Goal: Task Accomplishment & Management: Manage account settings

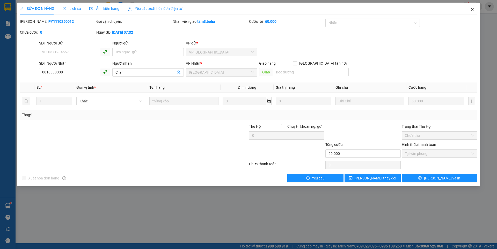
click at [473, 9] on icon "close" at bounding box center [472, 9] width 3 height 3
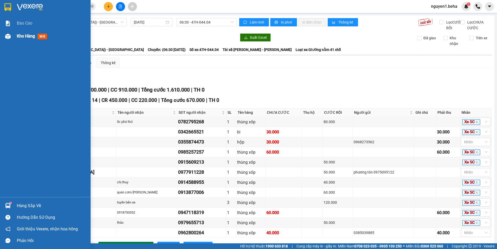
click at [7, 37] on img at bounding box center [7, 36] width 5 height 5
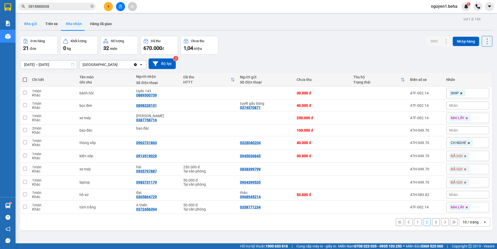
click at [32, 23] on button "Kho gửi" at bounding box center [30, 24] width 21 height 12
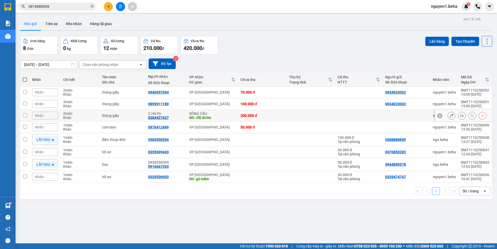
click at [449, 115] on icon at bounding box center [451, 116] width 4 height 4
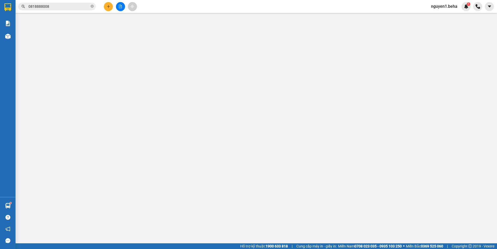
type input "0384427627"
type input "C.Hà Py"
type input "đồi thơm"
type input "200.000"
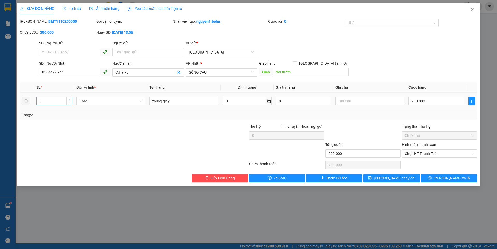
click at [67, 99] on span "Increase Value" at bounding box center [69, 99] width 6 height 5
type input "4"
click at [67, 99] on span "Increase Value" at bounding box center [69, 99] width 6 height 5
click at [432, 101] on input "200.000" at bounding box center [436, 101] width 56 height 8
type input "0"
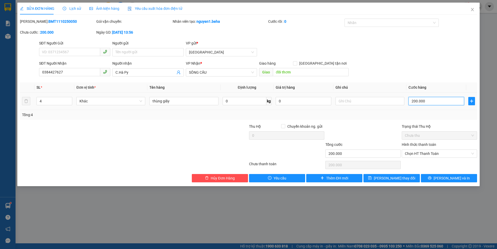
type input "0"
type input "3"
type input "03"
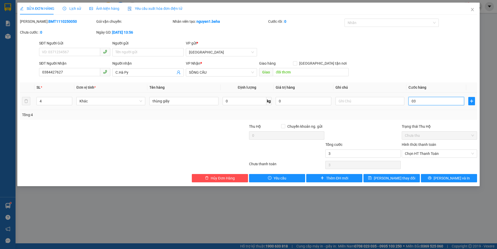
type input "35"
type input "035"
type input "350"
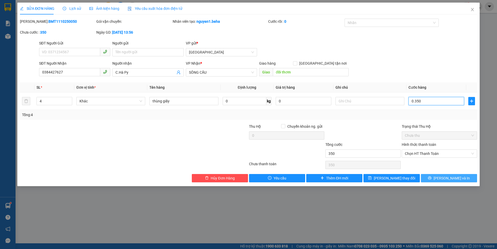
type input "0.350"
type input "350.000"
click at [431, 177] on icon "printer" at bounding box center [430, 178] width 4 height 4
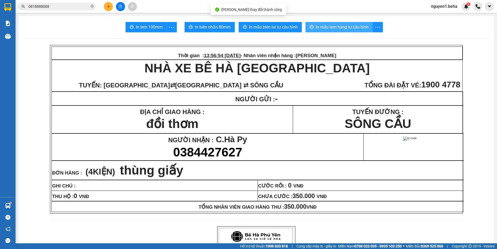
click at [327, 27] on span "In mẫu tem hàng tự cấu hình" at bounding box center [342, 27] width 53 height 6
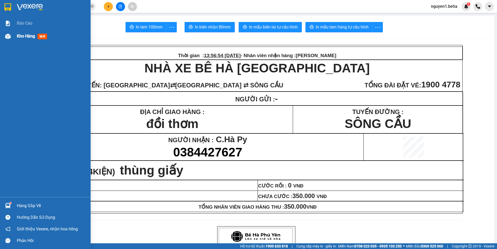
click at [7, 34] on img at bounding box center [7, 36] width 5 height 5
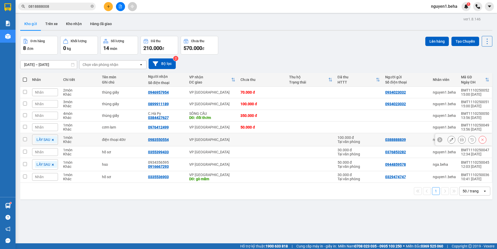
drag, startPoint x: 25, startPoint y: 138, endPoint x: 28, endPoint y: 156, distance: 18.5
click at [25, 138] on input "checkbox" at bounding box center [25, 139] width 4 height 4
checkbox input "true"
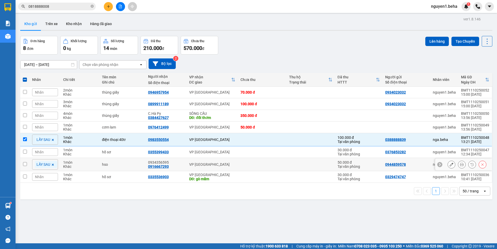
click at [25, 164] on input "checkbox" at bounding box center [25, 164] width 4 height 4
checkbox input "true"
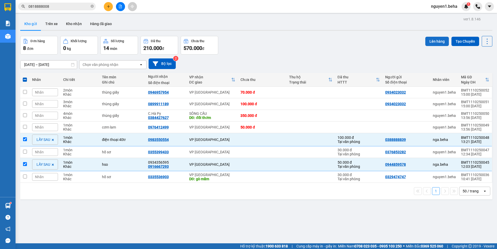
click at [432, 40] on button "Lên hàng" at bounding box center [437, 41] width 24 height 9
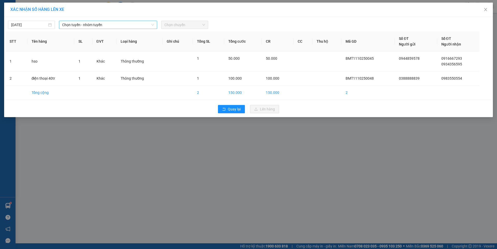
click at [84, 24] on span "Chọn tuyến - nhóm tuyến" at bounding box center [108, 25] width 92 height 8
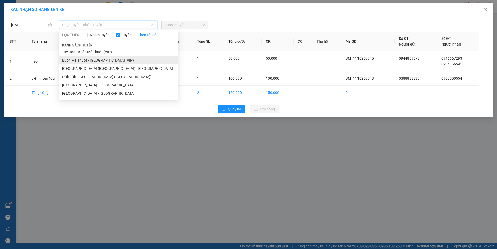
click at [99, 59] on li "Buôn Ma Thuột - [GEOGRAPHIC_DATA] (VIP)" at bounding box center [118, 60] width 119 height 8
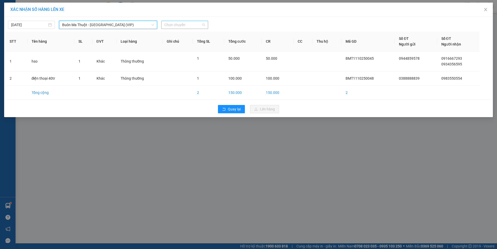
click at [180, 25] on span "Chọn chuyến" at bounding box center [184, 25] width 41 height 8
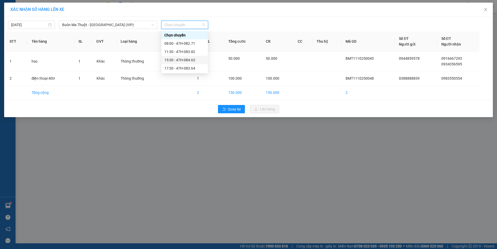
click at [185, 62] on div "15:30 - 47H-084.63" at bounding box center [184, 60] width 40 height 6
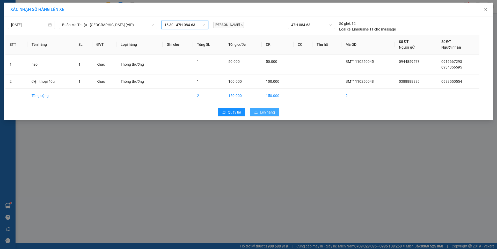
click at [265, 112] on span "Lên hàng" at bounding box center [267, 112] width 15 height 6
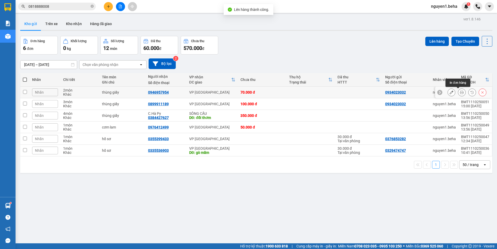
click at [460, 91] on icon at bounding box center [462, 93] width 4 height 4
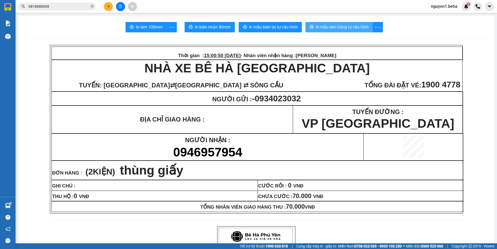
click at [343, 25] on span "In mẫu tem hàng tự cấu hình" at bounding box center [342, 27] width 53 height 6
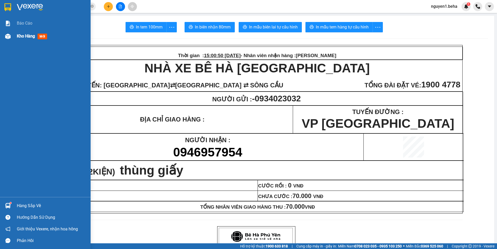
click at [7, 37] on img at bounding box center [7, 36] width 5 height 5
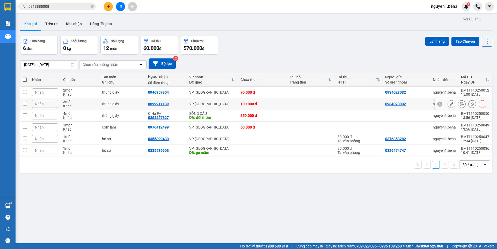
click at [460, 106] on icon at bounding box center [462, 104] width 4 height 4
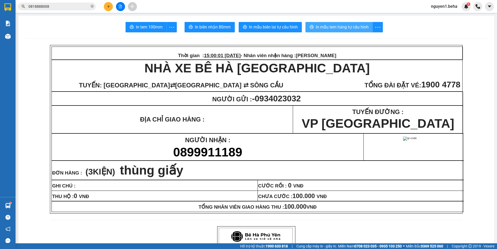
click at [329, 27] on span "In mẫu tem hàng tự cấu hình" at bounding box center [342, 27] width 53 height 6
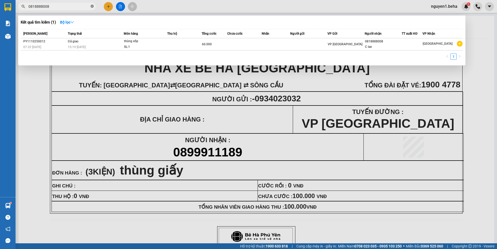
click at [91, 7] on icon "close-circle" at bounding box center [92, 6] width 3 height 3
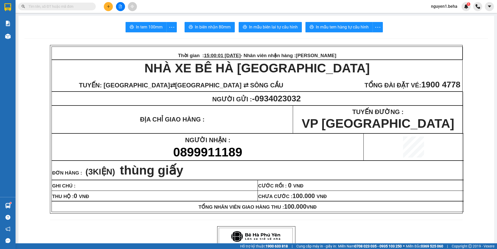
click at [77, 6] on input "text" at bounding box center [58, 7] width 61 height 6
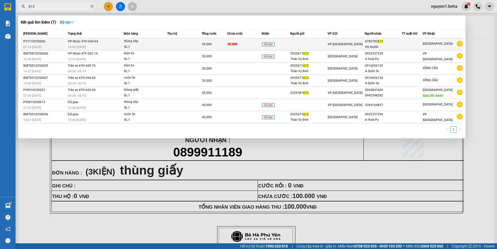
type input "613"
click at [138, 47] on div "SL: 1" at bounding box center [143, 47] width 39 height 6
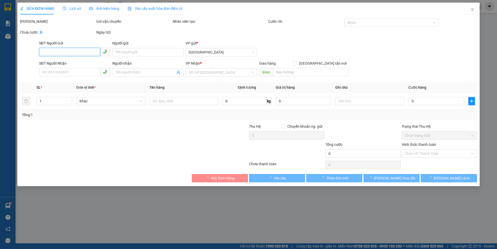
type input "0782783613"
type input "chị duyên"
type input "50.000"
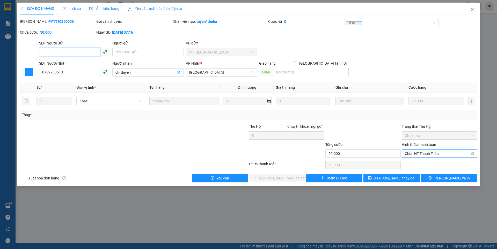
click at [433, 151] on span "Chọn HT Thanh Toán" at bounding box center [439, 154] width 69 height 8
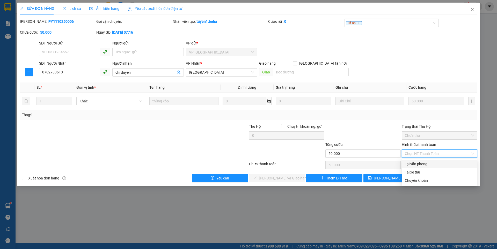
click at [425, 164] on div "Tại văn phòng" at bounding box center [439, 164] width 69 height 6
type input "0"
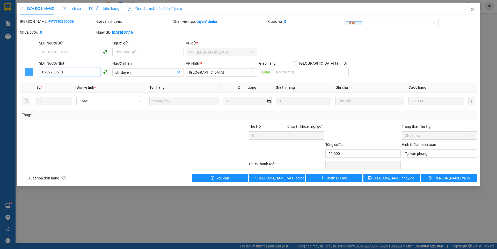
drag, startPoint x: 69, startPoint y: 75, endPoint x: 32, endPoint y: 74, distance: 36.8
click at [32, 74] on div "SĐT Người Nhận 0782783613 0782783613 Người nhận chị duyên VP Nhận * [GEOGRAPHIC…" at bounding box center [248, 70] width 458 height 18
click at [275, 177] on span "[PERSON_NAME] và Giao hàng" at bounding box center [284, 178] width 50 height 6
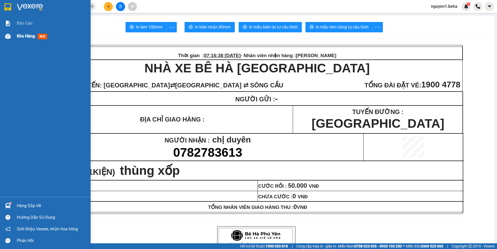
click at [9, 38] on img at bounding box center [7, 36] width 5 height 5
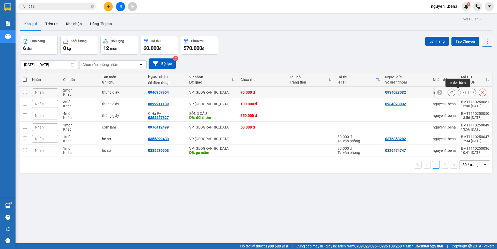
click at [460, 93] on icon at bounding box center [462, 93] width 4 height 4
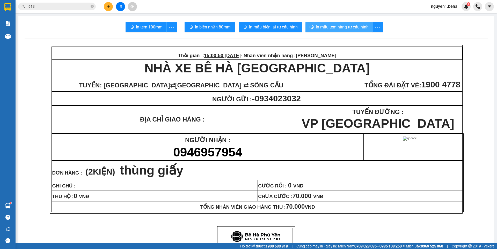
click at [335, 23] on button "In mẫu tem hàng tự cấu hình" at bounding box center [338, 27] width 67 height 10
click at [119, 7] on icon "file-add" at bounding box center [120, 7] width 4 height 4
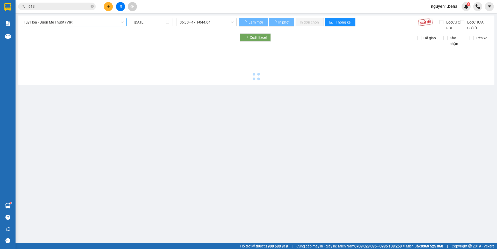
click at [93, 21] on span "Tuy Hòa - Buôn Mê Thuột (VIP)" at bounding box center [74, 22] width 100 height 8
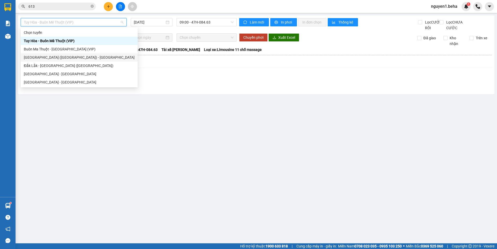
click at [45, 55] on div "[GEOGRAPHIC_DATA] ([GEOGRAPHIC_DATA]) - [GEOGRAPHIC_DATA]" at bounding box center [79, 58] width 111 height 6
type input "[DATE]"
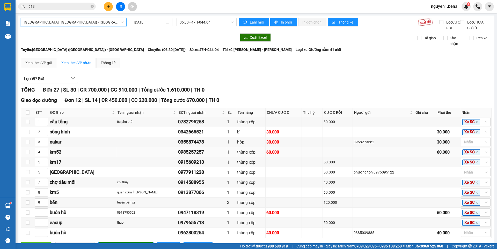
scroll to position [217, 0]
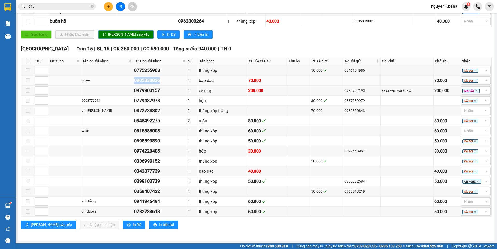
drag, startPoint x: 132, startPoint y: 81, endPoint x: 155, endPoint y: 83, distance: 22.9
click at [164, 83] on tr "nhiều 0905330826 1 bao đác 70.000 70.000 ĐÃ GỌI" at bounding box center [256, 81] width 470 height 10
copy tr "nhiều 0905330826"
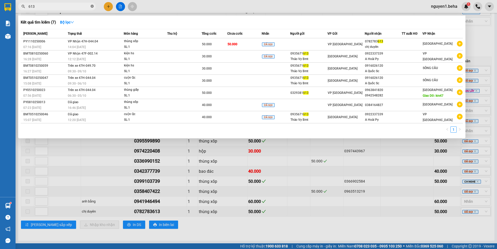
click at [92, 6] on icon "close-circle" at bounding box center [92, 6] width 3 height 3
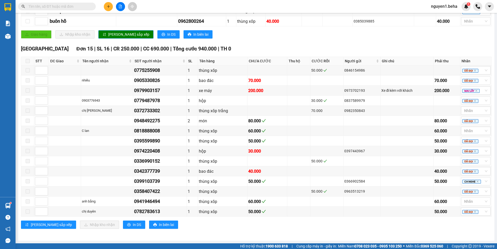
paste input "0905330826"
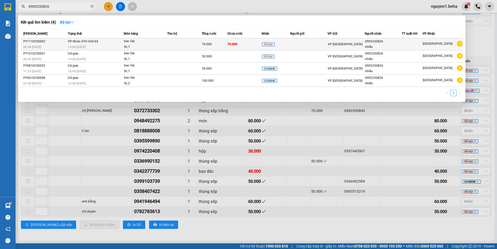
type input "0905330826"
click at [128, 43] on div "bao đác" at bounding box center [143, 42] width 39 height 6
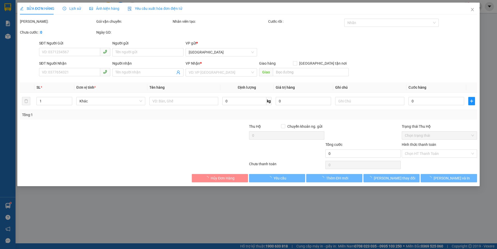
type input "0905330826"
type input "nhiều"
type input "70.000"
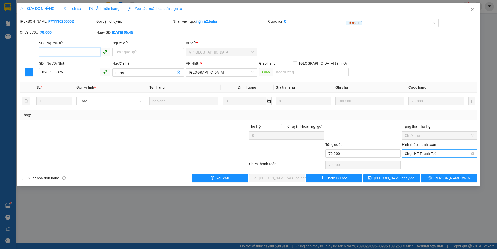
click at [433, 150] on span "Chọn HT Thanh Toán" at bounding box center [439, 154] width 69 height 8
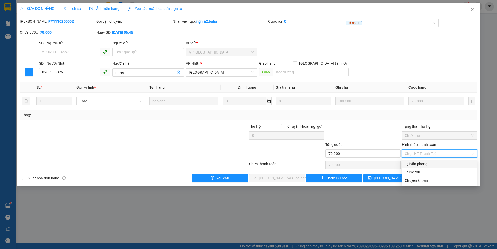
click at [418, 165] on div "Tại văn phòng" at bounding box center [439, 164] width 69 height 6
type input "0"
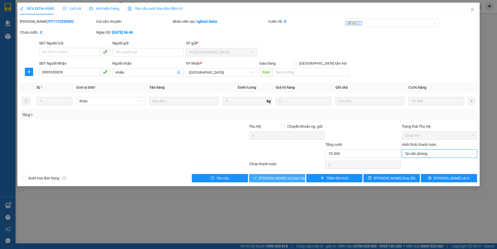
click at [287, 176] on span "[PERSON_NAME] và Giao hàng" at bounding box center [284, 178] width 50 height 6
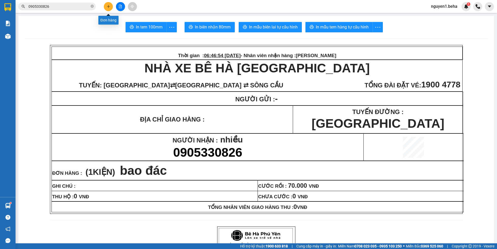
click at [110, 3] on button at bounding box center [108, 6] width 9 height 9
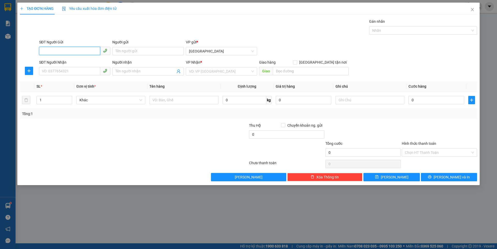
click at [80, 51] on input "SĐT Người Gửi" at bounding box center [69, 51] width 61 height 8
click at [57, 60] on div "0379378378" at bounding box center [74, 62] width 65 height 6
type input "0379378378"
click at [59, 72] on input "SĐT Người Nhận" at bounding box center [69, 71] width 61 height 8
click at [76, 70] on input "SĐT Người Nhận" at bounding box center [69, 71] width 61 height 8
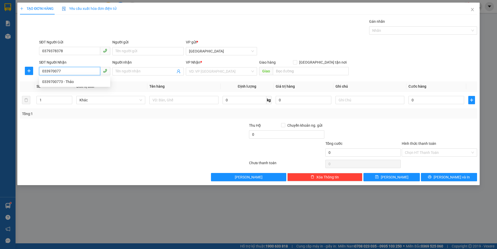
type input "0339700773"
click at [70, 83] on div "0339700773 - Thảo" at bounding box center [74, 82] width 65 height 6
type input "Thảo"
type input "0339700773"
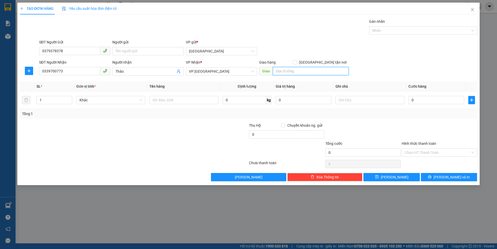
click at [288, 71] on input "search" at bounding box center [311, 71] width 76 height 8
type input "s"
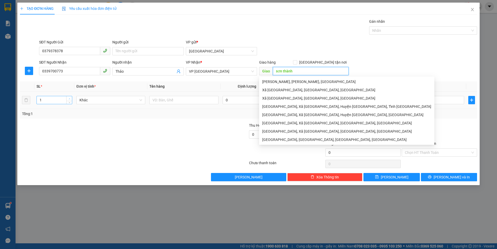
type input "sơn thành"
type input "2"
click at [69, 99] on icon "up" at bounding box center [70, 99] width 2 height 2
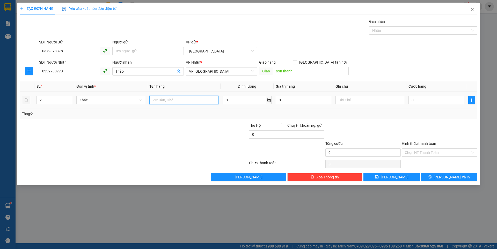
click at [165, 101] on input "text" at bounding box center [183, 100] width 69 height 8
type input "bì cây"
click at [427, 99] on input "0" at bounding box center [436, 100] width 56 height 8
type input "8"
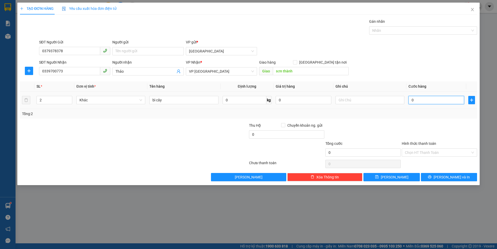
type input "8"
type input "80"
type input "80.000"
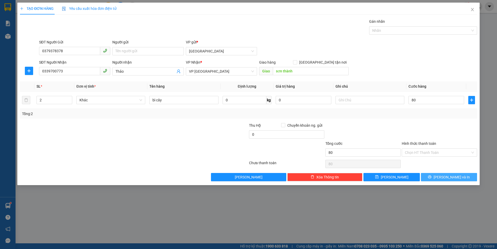
type input "80.000"
drag, startPoint x: 445, startPoint y: 176, endPoint x: 446, endPoint y: 173, distance: 3.6
click at [445, 176] on span "[PERSON_NAME] và In" at bounding box center [451, 177] width 36 height 6
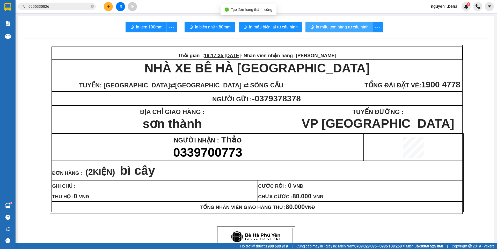
click at [354, 27] on span "In mẫu tem hàng tự cấu hình" at bounding box center [342, 27] width 53 height 6
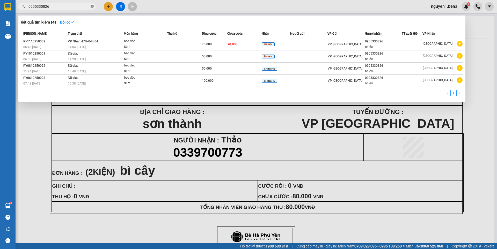
click at [91, 6] on icon "close-circle" at bounding box center [92, 6] width 3 height 3
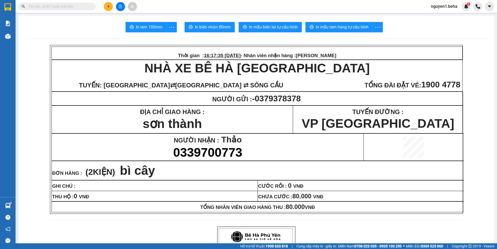
click at [77, 6] on input "text" at bounding box center [58, 7] width 61 height 6
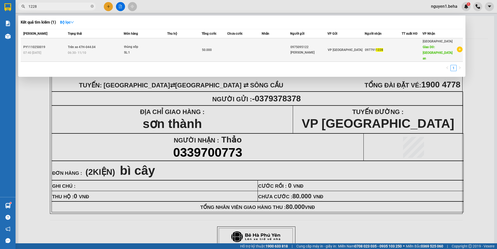
type input "1228"
click at [160, 45] on div "thùng xốp" at bounding box center [143, 47] width 39 height 6
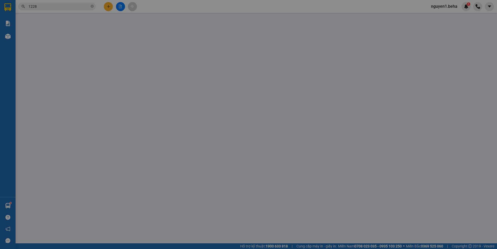
type input "0975095122"
type input "[PERSON_NAME]"
type input "0977911228"
type input "[GEOGRAPHIC_DATA]"
type input "50.000"
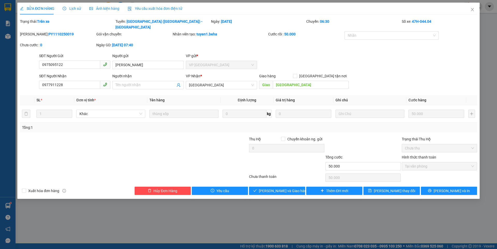
click at [105, 7] on span "Ảnh kiện hàng" at bounding box center [104, 8] width 30 height 4
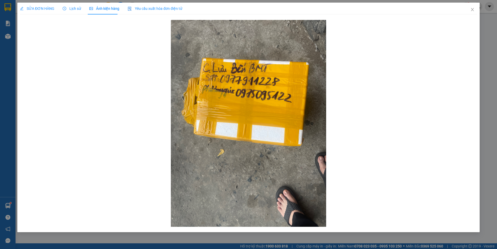
click at [40, 7] on span "SỬA ĐƠN HÀNG" at bounding box center [37, 8] width 34 height 4
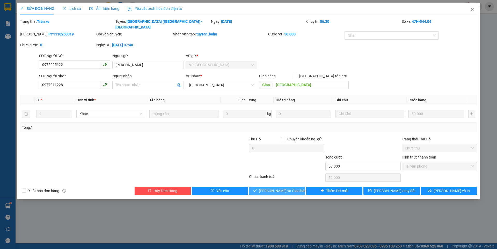
click at [287, 188] on span "[PERSON_NAME] và Giao hàng" at bounding box center [284, 191] width 50 height 6
type input "0"
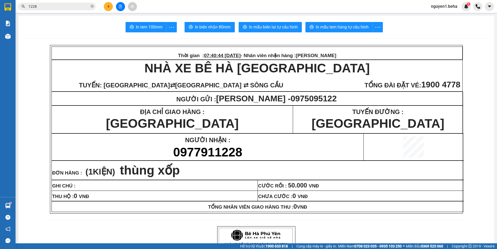
click at [122, 4] on button at bounding box center [120, 6] width 9 height 9
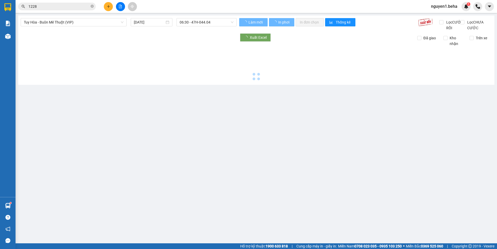
click at [89, 18] on div "[GEOGRAPHIC_DATA] - [GEOGRAPHIC_DATA] (VIP) [DATE] 06:30 - 47H-044.04 Làm mới I…" at bounding box center [256, 50] width 476 height 69
click at [88, 21] on span "Tuy Hòa - Buôn Mê Thuột (VIP)" at bounding box center [74, 22] width 100 height 8
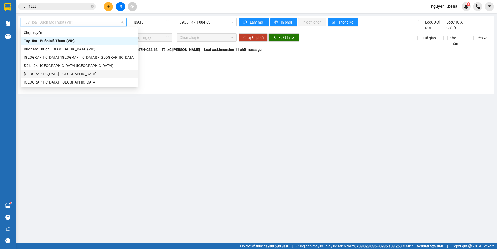
click at [41, 73] on div "[GEOGRAPHIC_DATA] - [GEOGRAPHIC_DATA]" at bounding box center [79, 74] width 111 height 6
type input "[DATE]"
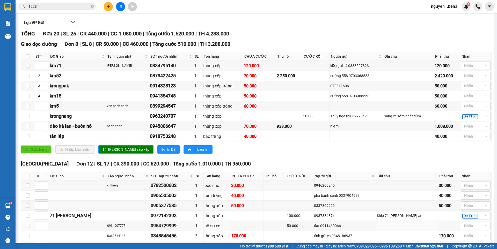
scroll to position [17, 0]
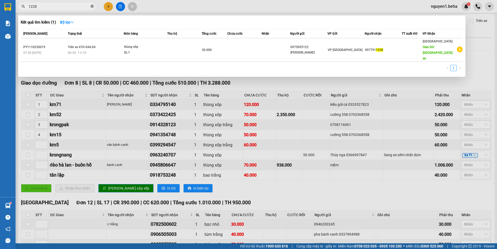
click at [92, 4] on span at bounding box center [92, 6] width 3 height 5
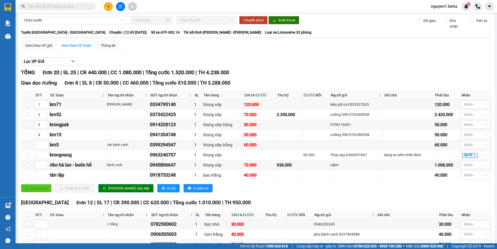
click at [83, 7] on input "text" at bounding box center [58, 7] width 61 height 6
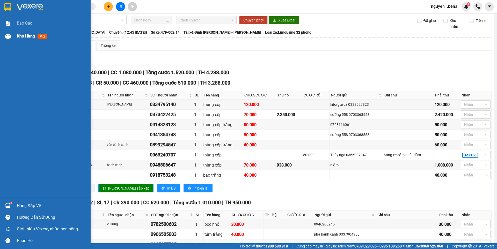
click at [9, 35] on img at bounding box center [7, 36] width 5 height 5
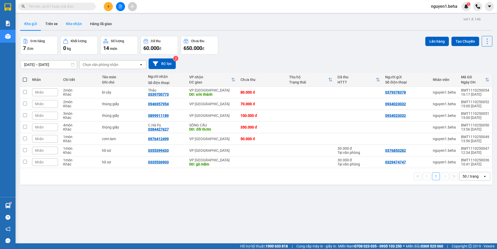
click at [73, 24] on button "Kho nhận" at bounding box center [74, 24] width 24 height 12
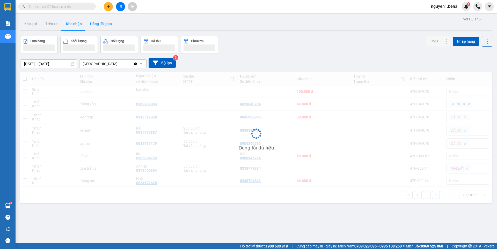
click at [101, 24] on button "Hàng đã giao" at bounding box center [101, 24] width 30 height 12
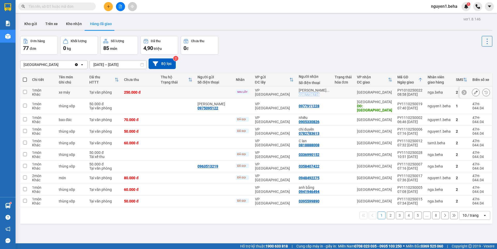
drag, startPoint x: 300, startPoint y: 94, endPoint x: 322, endPoint y: 95, distance: 21.7
click at [322, 95] on td "[PERSON_NAME] ... 0387758716" at bounding box center [314, 93] width 36 height 12
checkbox input "true"
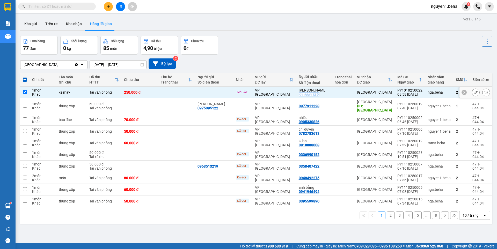
copy div "0387758716"
click at [28, 23] on button "Kho gửi" at bounding box center [30, 24] width 21 height 12
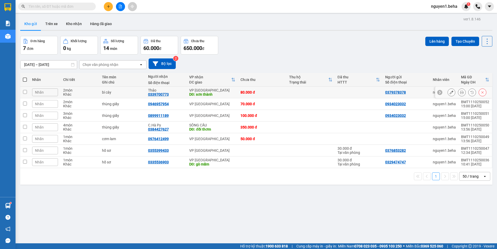
click at [449, 93] on icon at bounding box center [451, 93] width 4 height 4
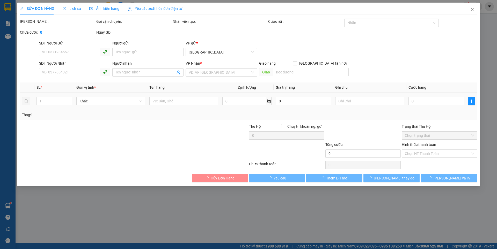
type input "0379378378"
type input "0339700773"
type input "Thảo"
type input "sơn thành"
type input "80.000"
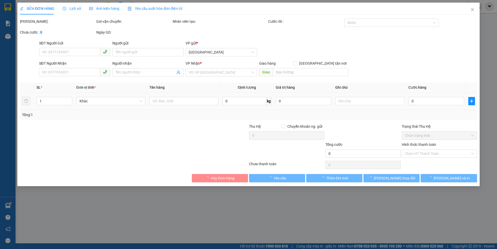
type input "80.000"
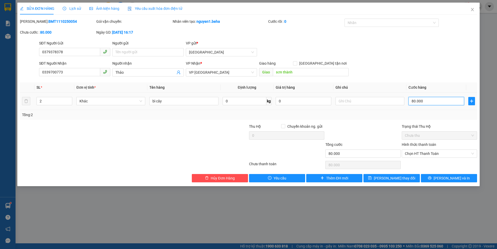
click at [427, 101] on input "80.000" at bounding box center [436, 101] width 56 height 8
type input "7"
type input "70"
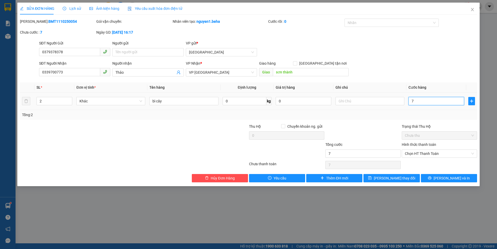
type input "70"
type input "70.000"
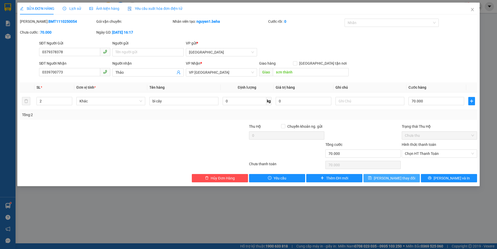
click at [398, 182] on button "[PERSON_NAME] thay đổi" at bounding box center [391, 178] width 56 height 8
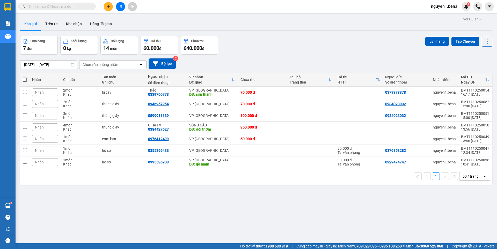
paste input "0912621036"
type input "0912621036"
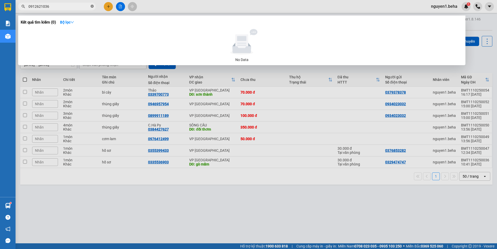
click at [91, 6] on icon "close-circle" at bounding box center [92, 6] width 3 height 3
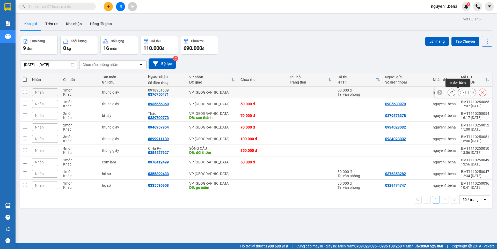
click at [460, 94] on icon at bounding box center [462, 93] width 4 height 4
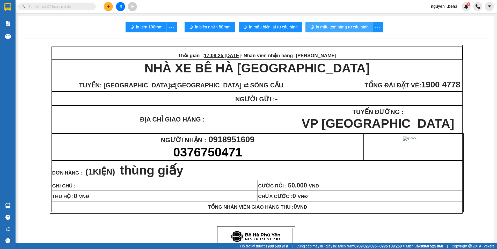
click at [365, 26] on span "In mẫu tem hàng tự cấu hình" at bounding box center [342, 27] width 53 height 6
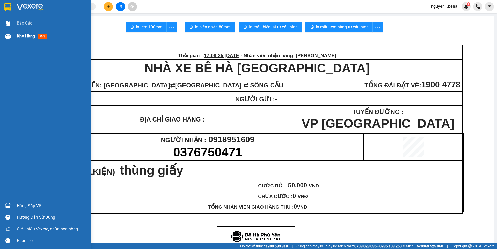
click at [11, 36] on div at bounding box center [7, 36] width 9 height 9
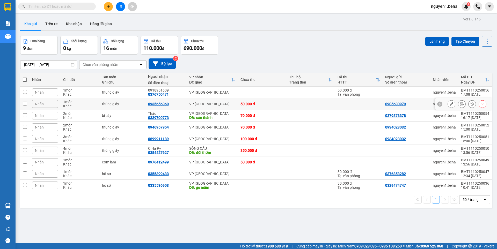
click at [460, 105] on icon at bounding box center [462, 104] width 4 height 4
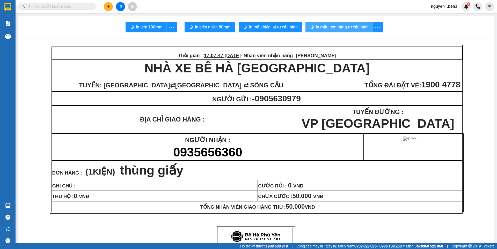
click at [331, 24] on span "In mẫu tem hàng tự cấu hình" at bounding box center [342, 27] width 53 height 6
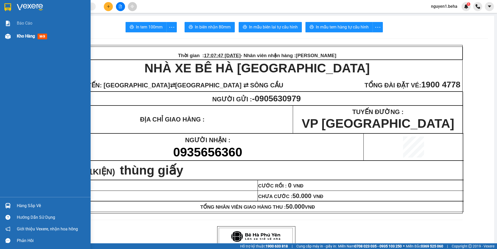
click at [4, 34] on div at bounding box center [7, 36] width 9 height 9
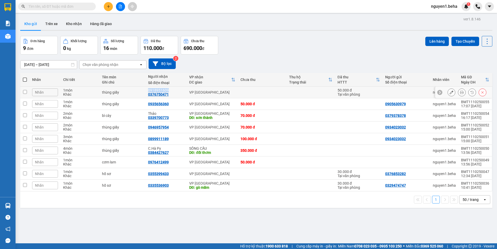
drag, startPoint x: 145, startPoint y: 90, endPoint x: 172, endPoint y: 90, distance: 27.2
click at [172, 90] on td "0918951609 0376750471" at bounding box center [165, 93] width 41 height 12
checkbox input "true"
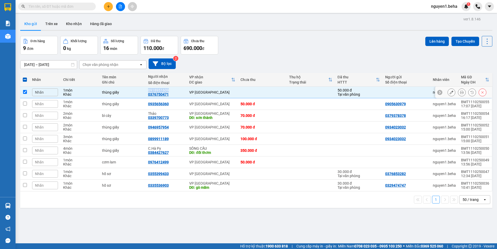
copy div "0918951609"
click at [121, 7] on icon "file-add" at bounding box center [120, 7] width 4 height 4
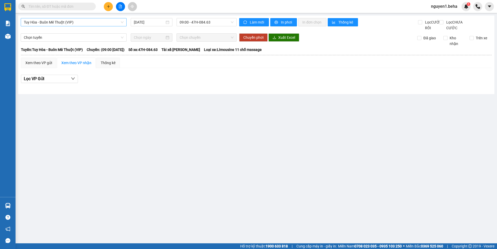
click at [78, 23] on span "Tuy Hòa - Buôn Mê Thuột (VIP)" at bounding box center [74, 22] width 100 height 8
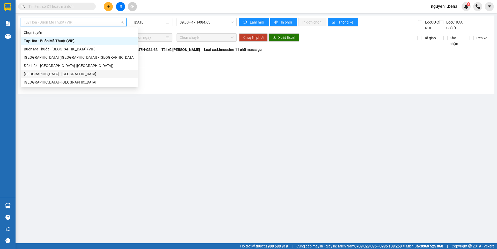
click at [48, 70] on div "[GEOGRAPHIC_DATA] - [GEOGRAPHIC_DATA]" at bounding box center [79, 74] width 117 height 8
type input "[DATE]"
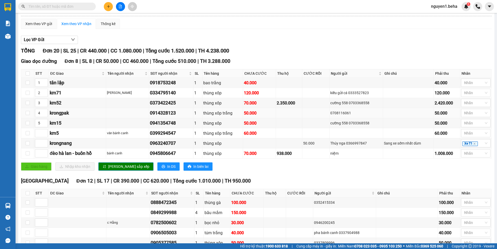
scroll to position [147, 0]
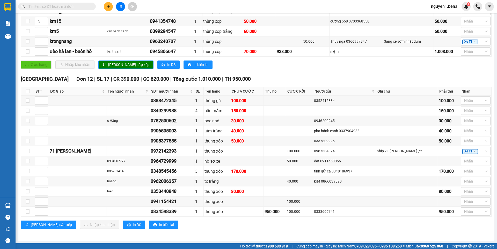
click at [73, 6] on input "text" at bounding box center [58, 7] width 61 height 6
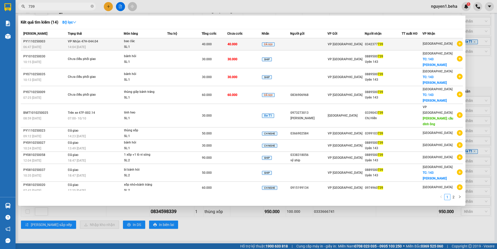
type input "739"
click at [153, 45] on div "SL: 1" at bounding box center [143, 47] width 39 height 6
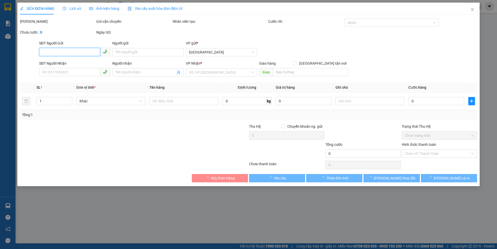
type input "0342377739"
type input "40.000"
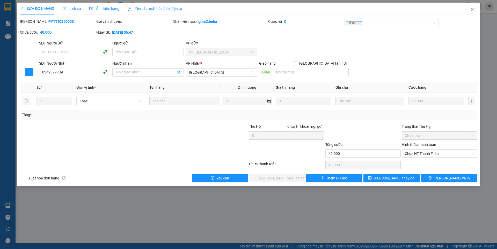
click at [113, 10] on span "Ảnh kiện hàng" at bounding box center [104, 8] width 30 height 4
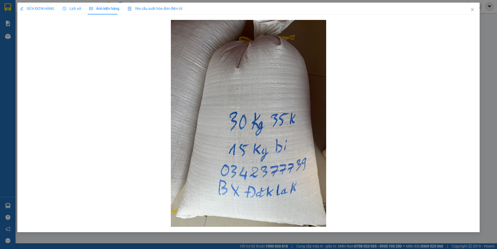
click at [51, 9] on span "SỬA ĐƠN HÀNG" at bounding box center [37, 8] width 34 height 4
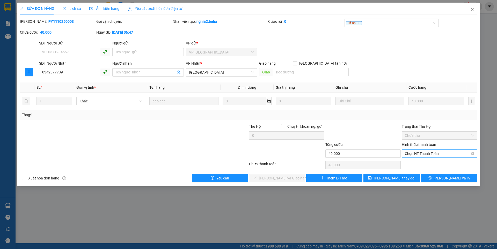
click at [426, 154] on span "Chọn HT Thanh Toán" at bounding box center [439, 154] width 69 height 8
drag, startPoint x: 68, startPoint y: 73, endPoint x: 42, endPoint y: 74, distance: 26.4
click at [42, 74] on input "0342377739" at bounding box center [69, 72] width 61 height 8
click at [418, 153] on span "Chọn HT Thanh Toán" at bounding box center [439, 154] width 69 height 8
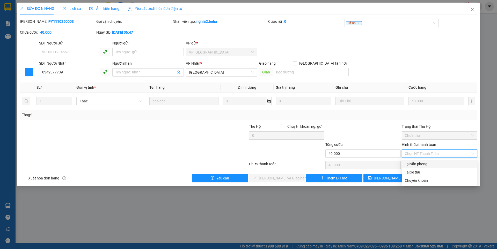
click at [419, 165] on div "Tại văn phòng" at bounding box center [439, 164] width 69 height 6
type input "0"
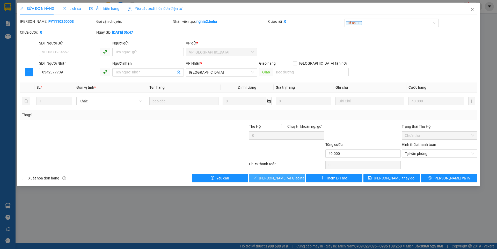
drag, startPoint x: 297, startPoint y: 176, endPoint x: 279, endPoint y: 194, distance: 24.7
click at [296, 176] on button "[PERSON_NAME] và Giao hàng" at bounding box center [277, 178] width 56 height 8
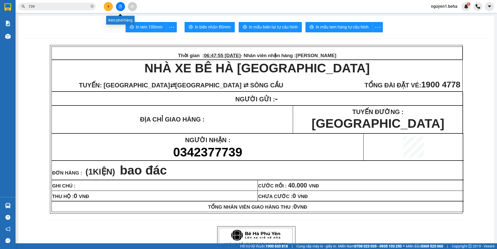
click at [122, 10] on button at bounding box center [120, 6] width 9 height 9
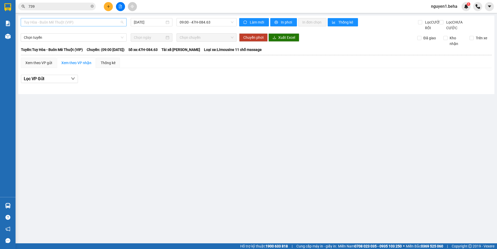
click at [79, 22] on span "Tuy Hòa - Buôn Mê Thuột (VIP)" at bounding box center [74, 22] width 100 height 8
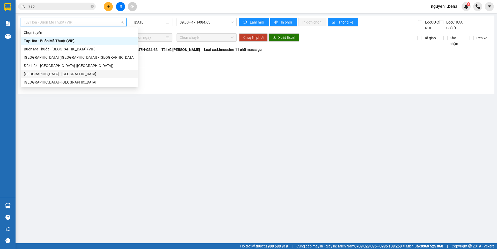
click at [45, 73] on div "[GEOGRAPHIC_DATA] - [GEOGRAPHIC_DATA]" at bounding box center [79, 74] width 111 height 6
type input "[DATE]"
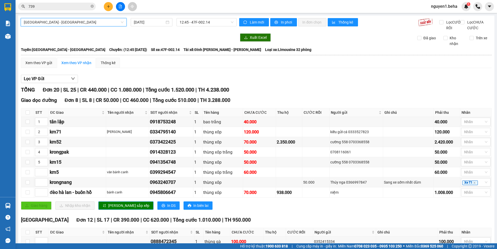
scroll to position [147, 0]
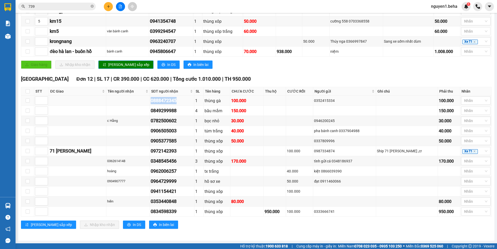
drag, startPoint x: 149, startPoint y: 102, endPoint x: 185, endPoint y: 102, distance: 36.0
click at [185, 102] on tr "0888472345 1 thùng gà 100.000 0352415334 100.000 Nhãn" at bounding box center [256, 101] width 470 height 10
copy div "0888472345"
drag, startPoint x: 148, startPoint y: 111, endPoint x: 182, endPoint y: 115, distance: 34.1
click at [182, 115] on tr "0849299988 4 bầu mắm 150.000 150.000 Nhãn" at bounding box center [256, 111] width 470 height 10
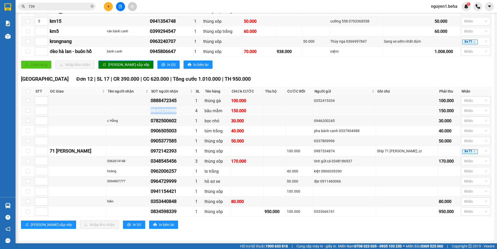
copy div "0849299988"
click at [464, 100] on div at bounding box center [473, 101] width 22 height 6
click at [467, 143] on div "ĐÃ GỌI" at bounding box center [471, 144] width 23 height 6
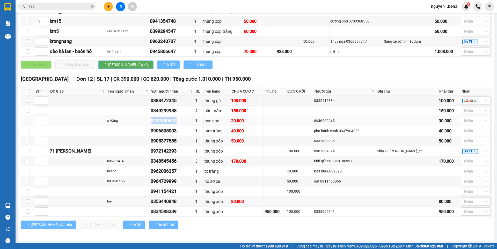
drag, startPoint x: 158, startPoint y: 121, endPoint x: 179, endPoint y: 121, distance: 21.2
click at [182, 121] on tr "c Hằng 0782500602 1 bọc nhỏ 30.000 0946200245 30.000 Nhãn" at bounding box center [256, 121] width 470 height 10
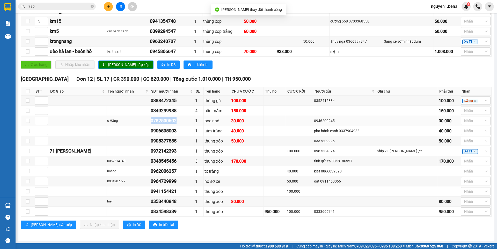
copy tr "c Hằng 0782500602"
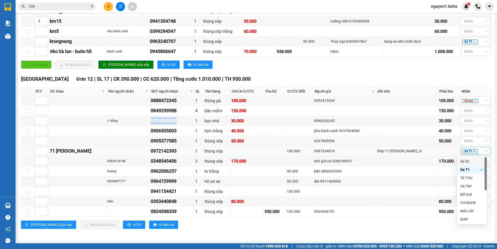
click at [473, 152] on icon "close" at bounding box center [474, 151] width 3 height 3
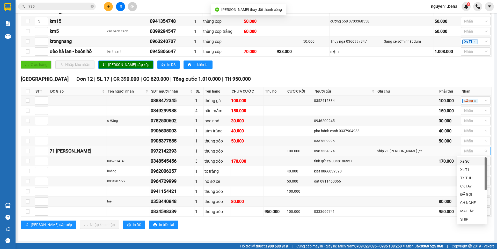
click at [277, 70] on div "Giao dọc đường Đơn 8 | SL 8 | CR 50.000 | CC 460.000 | Tổng cước 510.000 | TH 3…" at bounding box center [256, 14] width 470 height 117
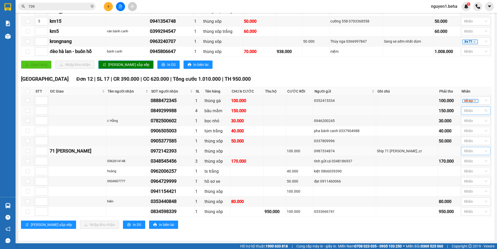
click at [462, 108] on div at bounding box center [473, 111] width 22 height 6
click at [467, 152] on div "ĐÃ GỌI" at bounding box center [471, 154] width 23 height 6
drag, startPoint x: 149, startPoint y: 130, endPoint x: 184, endPoint y: 130, distance: 35.2
click at [184, 130] on tr "0906505003 1 túm trắng 40.000 pha bánh canh 0337904988 40.000 Nhãn" at bounding box center [256, 131] width 470 height 10
copy div "0906505003"
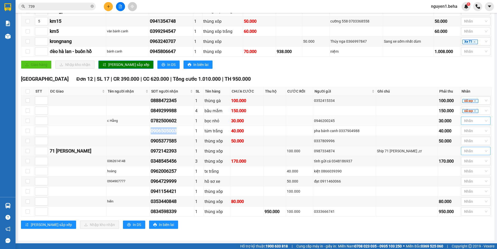
click at [465, 119] on div at bounding box center [473, 121] width 22 height 6
click at [463, 166] on div "ĐÃ GỌI" at bounding box center [471, 164] width 23 height 6
click at [473, 120] on icon "close" at bounding box center [474, 121] width 3 height 3
click at [471, 118] on div at bounding box center [473, 121] width 22 height 6
click at [469, 170] on div "CH NGHE" at bounding box center [471, 173] width 23 height 6
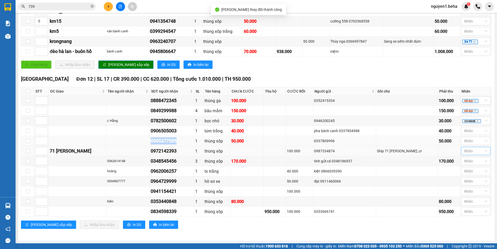
drag, startPoint x: 149, startPoint y: 140, endPoint x: 180, endPoint y: 140, distance: 31.0
click at [180, 140] on tr "0905377585 1 thùng xốp 50.000 0337809996 50.000 Nhãn" at bounding box center [256, 141] width 470 height 10
copy div "0905377585"
click at [465, 131] on div at bounding box center [473, 131] width 22 height 6
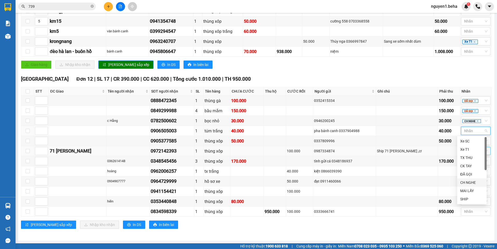
click at [466, 183] on div "CH NGHE" at bounding box center [471, 183] width 23 height 6
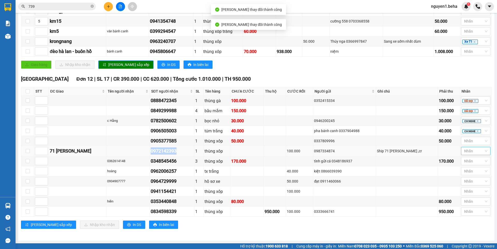
drag, startPoint x: 159, startPoint y: 152, endPoint x: 181, endPoint y: 152, distance: 22.0
click at [181, 152] on tr "71 nguyễn cư trinh 0972142393 1 thùng xốp 100.000 0987334874 Ship 71 Nguyễn cư …" at bounding box center [256, 151] width 470 height 10
copy div "0972142393"
click at [464, 140] on div at bounding box center [473, 141] width 22 height 6
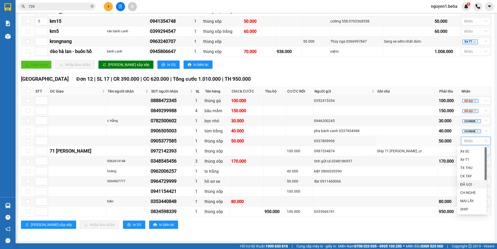
click at [470, 185] on div "ĐÃ GỌI" at bounding box center [471, 185] width 23 height 6
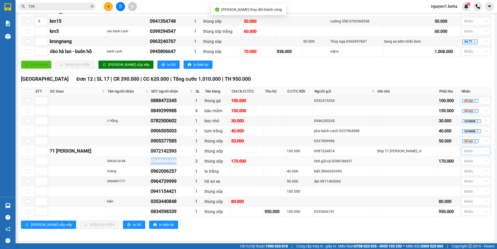
drag, startPoint x: 149, startPoint y: 161, endPoint x: 183, endPoint y: 162, distance: 33.4
click at [183, 162] on tr "0362614148 0348545456 3 thùng xốp 170.000 tình gửi cá 0348186937 170.000 Nhãn" at bounding box center [256, 161] width 470 height 10
drag, startPoint x: 168, startPoint y: 161, endPoint x: 117, endPoint y: 159, distance: 51.5
click at [128, 163] on div "0362614148" at bounding box center [128, 161] width 42 height 5
copy div "0362614148"
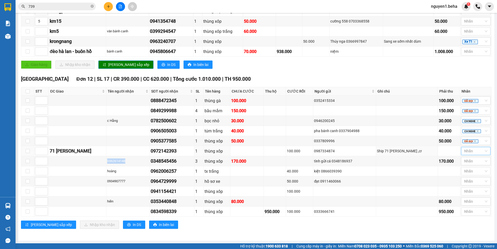
click at [465, 149] on div at bounding box center [473, 151] width 22 height 6
click at [465, 220] on div "SHIP" at bounding box center [471, 220] width 23 height 6
drag, startPoint x: 151, startPoint y: 171, endPoint x: 178, endPoint y: 171, distance: 27.2
click at [178, 171] on td "0962006257" at bounding box center [172, 171] width 44 height 10
copy div "0962006257"
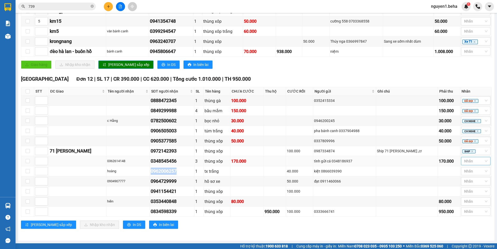
click at [469, 161] on div at bounding box center [473, 161] width 22 height 6
click at [468, 220] on div "MAI LẤY" at bounding box center [471, 221] width 23 height 6
drag, startPoint x: 149, startPoint y: 181, endPoint x: 179, endPoint y: 182, distance: 30.5
click at [179, 182] on tr "0934907777 0964729999 1 hồ sơ xe 50.000 đạt 0911460066 Nhãn" at bounding box center [256, 181] width 470 height 10
copy tr "0964729999"
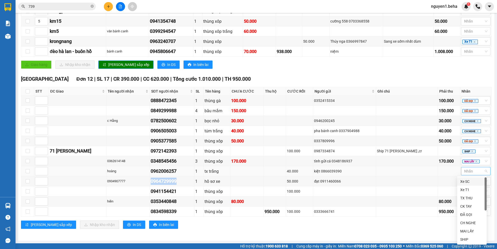
click at [467, 172] on div at bounding box center [473, 171] width 22 height 6
click at [465, 169] on div at bounding box center [473, 171] width 22 height 6
click at [467, 214] on div "ĐÃ GỌI" at bounding box center [471, 215] width 23 height 6
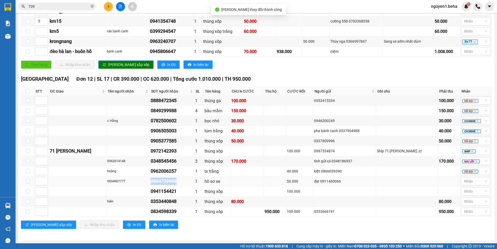
drag, startPoint x: 151, startPoint y: 181, endPoint x: 164, endPoint y: 180, distance: 12.7
click at [182, 180] on div "0964729999" at bounding box center [172, 181] width 43 height 7
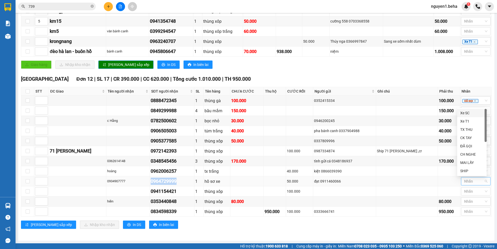
click at [463, 182] on div at bounding box center [473, 181] width 22 height 6
click at [471, 161] on div "MAI LẤY" at bounding box center [471, 163] width 23 height 6
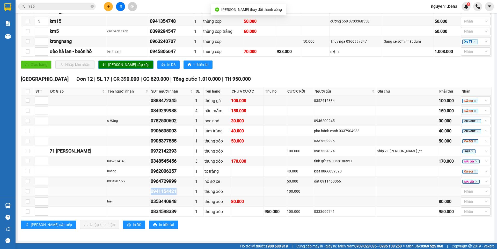
drag, startPoint x: 150, startPoint y: 192, endPoint x: 169, endPoint y: 191, distance: 19.7
click at [180, 191] on tr "0941154421 1 thùng xốp 100.000 Nhãn" at bounding box center [256, 192] width 470 height 10
click at [149, 203] on td "hiền" at bounding box center [127, 202] width 43 height 10
drag, startPoint x: 152, startPoint y: 212, endPoint x: 175, endPoint y: 214, distance: 23.1
click at [175, 214] on div "0834598339" at bounding box center [172, 211] width 43 height 7
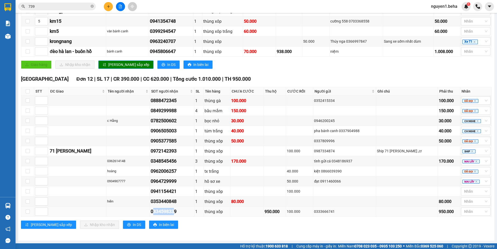
click at [173, 215] on div "0834598339" at bounding box center [172, 211] width 43 height 7
drag, startPoint x: 150, startPoint y: 212, endPoint x: 184, endPoint y: 216, distance: 34.8
click at [184, 216] on tr "0834598339 1 thùng xốp 950.000 100.000 0333666741 950.000 Nhãn" at bounding box center [256, 212] width 470 height 10
click at [469, 191] on div at bounding box center [473, 191] width 22 height 6
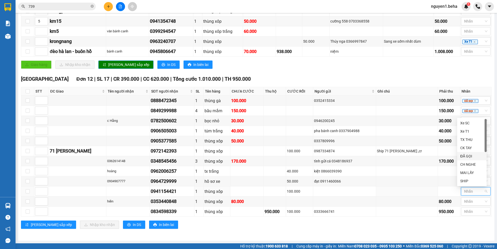
click at [465, 155] on div "ĐÃ GỌI" at bounding box center [471, 156] width 23 height 6
click at [473, 191] on icon "close" at bounding box center [474, 191] width 3 height 3
click at [472, 191] on div at bounding box center [473, 191] width 22 height 6
click at [468, 173] on div "MAI LẤY" at bounding box center [471, 173] width 23 height 6
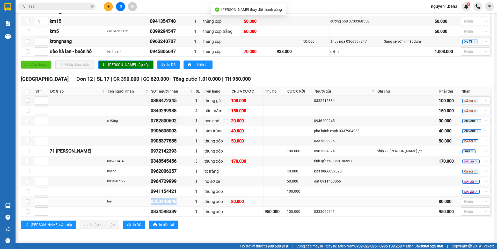
drag, startPoint x: 149, startPoint y: 201, endPoint x: 186, endPoint y: 201, distance: 37.3
click at [186, 201] on tr "hiền 0353440848 1 thùng xốp 80.000 80.000 Nhãn" at bounding box center [256, 202] width 470 height 10
click at [467, 210] on div at bounding box center [473, 212] width 22 height 6
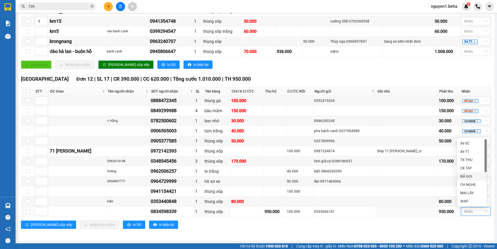
click at [461, 174] on div "ĐÃ GỌI" at bounding box center [471, 177] width 23 height 6
drag, startPoint x: 461, startPoint y: 199, endPoint x: 464, endPoint y: 202, distance: 4.2
click at [462, 199] on div at bounding box center [473, 201] width 22 height 6
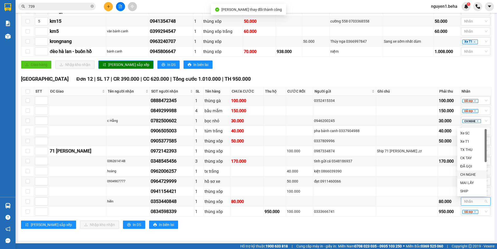
click at [470, 173] on div "CH NGHE" at bounding box center [471, 175] width 23 height 6
click at [473, 212] on icon "close" at bounding box center [474, 212] width 3 height 3
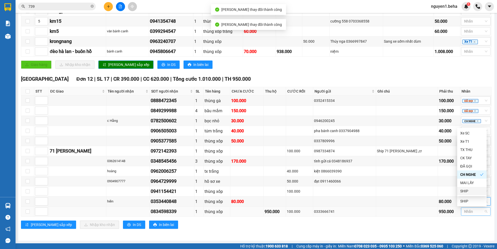
click at [464, 211] on div at bounding box center [473, 212] width 22 height 6
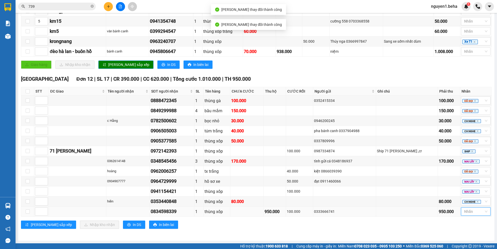
click at [466, 211] on div at bounding box center [473, 212] width 22 height 6
click at [469, 186] on div "CH NGHE" at bounding box center [471, 185] width 23 height 6
drag, startPoint x: 174, startPoint y: 213, endPoint x: 180, endPoint y: 213, distance: 6.5
click at [180, 213] on tr "0834598339 1 thùng xốp 950.000 100.000 0333666741 950.000 CH NGHE" at bounding box center [256, 212] width 470 height 10
drag, startPoint x: 151, startPoint y: 31, endPoint x: 186, endPoint y: 29, distance: 35.0
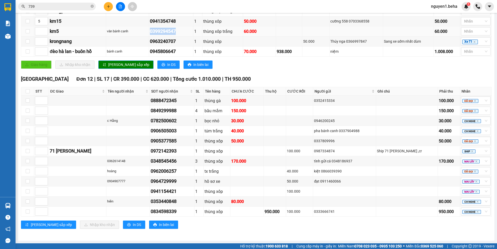
click at [186, 29] on tr "km5 văn bánh canh 0399294547 1 thùng xốp trắng 60.000 60.000 Nhãn" at bounding box center [256, 31] width 470 height 10
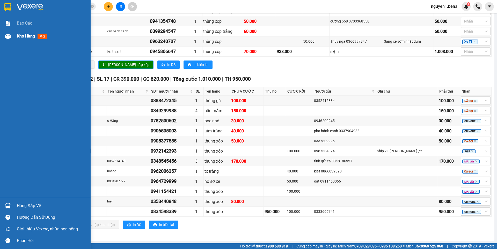
click at [11, 36] on div at bounding box center [7, 36] width 9 height 9
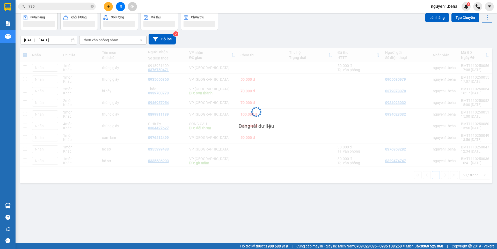
scroll to position [24, 0]
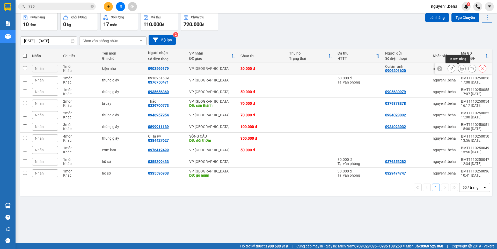
click at [460, 70] on icon at bounding box center [462, 69] width 4 height 4
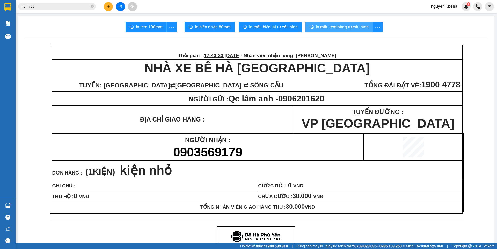
click at [345, 28] on span "In mẫu tem hàng tự cấu hình" at bounding box center [342, 27] width 53 height 6
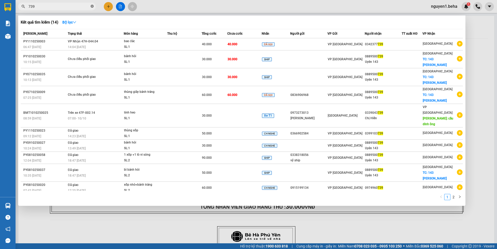
click at [92, 7] on icon "close-circle" at bounding box center [92, 6] width 3 height 3
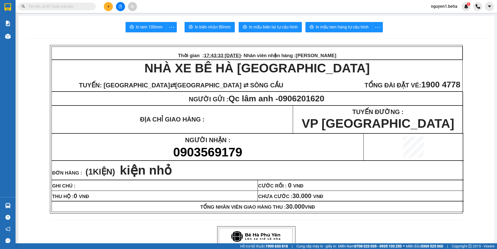
paste input "0924345584"
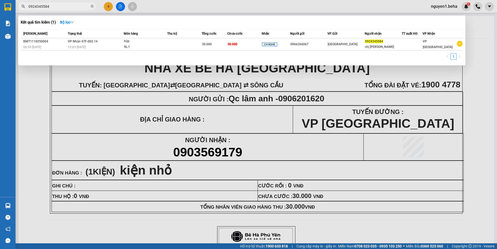
type input "0924345584"
click at [363, 74] on div at bounding box center [248, 124] width 497 height 249
click at [92, 6] on icon "close-circle" at bounding box center [92, 6] width 3 height 3
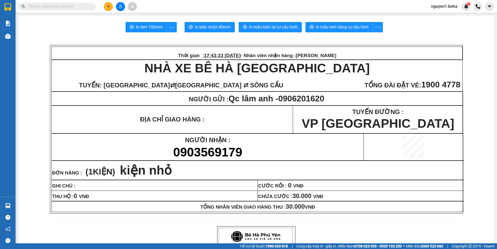
drag, startPoint x: 81, startPoint y: 5, endPoint x: 104, endPoint y: 23, distance: 28.9
click at [80, 6] on input "text" at bounding box center [58, 7] width 61 height 6
click at [57, 4] on input "text" at bounding box center [58, 7] width 61 height 6
click at [120, 6] on icon "file-add" at bounding box center [120, 7] width 4 height 4
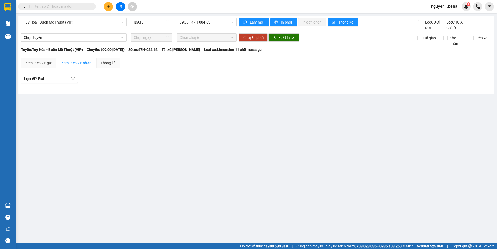
drag, startPoint x: 95, startPoint y: 19, endPoint x: 94, endPoint y: 27, distance: 8.5
click at [95, 21] on span "Tuy Hòa - Buôn Mê Thuột (VIP)" at bounding box center [74, 22] width 100 height 8
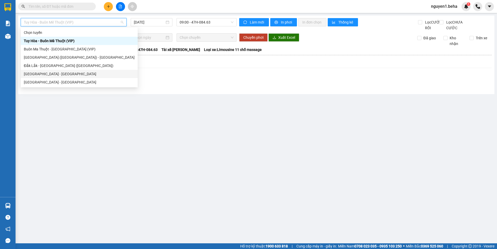
click at [53, 75] on div "[GEOGRAPHIC_DATA] - [GEOGRAPHIC_DATA]" at bounding box center [79, 74] width 111 height 6
type input "[DATE]"
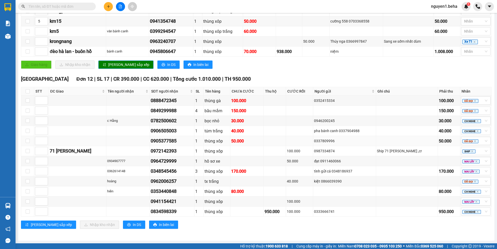
scroll to position [147, 0]
click at [59, 9] on input "text" at bounding box center [58, 7] width 61 height 6
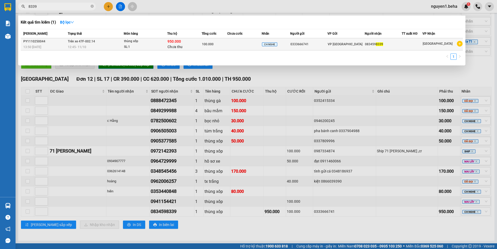
type input "8339"
click at [96, 44] on td "Trên xe 47F-002.14 12:45 - 11/10" at bounding box center [94, 44] width 57 height 12
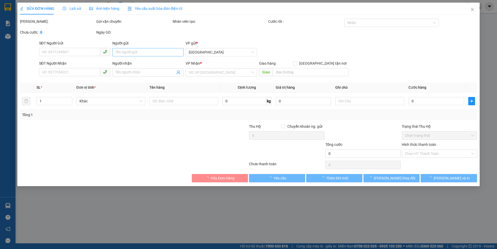
type input "0333666741"
type input "0834598339"
type input "100.000"
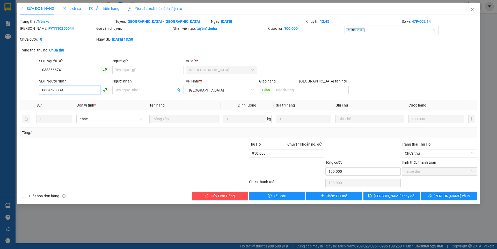
drag, startPoint x: 72, startPoint y: 90, endPoint x: 39, endPoint y: 93, distance: 33.2
click at [39, 93] on input "0834598339" at bounding box center [69, 90] width 61 height 8
type input "0"
paste input "0854598339"
type input "0854598339"
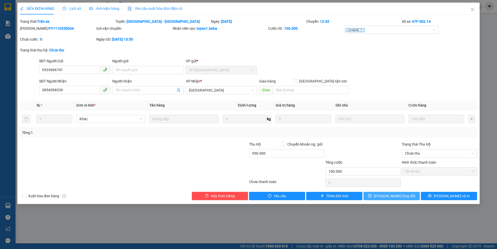
click at [394, 197] on span "[PERSON_NAME] thay đổi" at bounding box center [394, 196] width 41 height 6
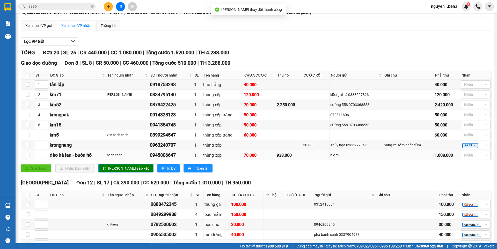
scroll to position [52, 0]
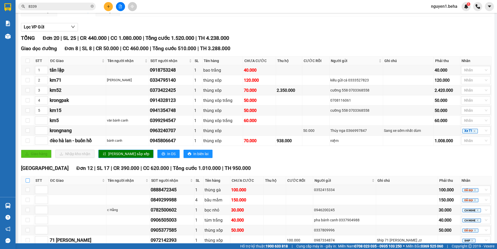
click at [27, 183] on input "checkbox" at bounding box center [28, 181] width 4 height 4
checkbox input "true"
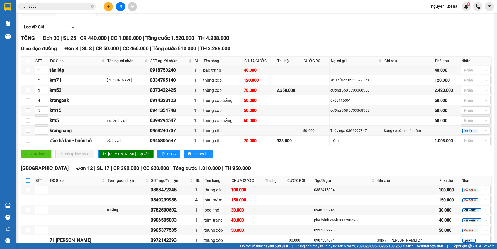
checkbox input "true"
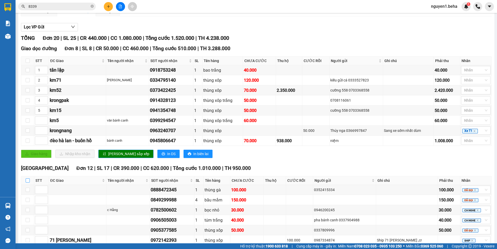
checkbox input "true"
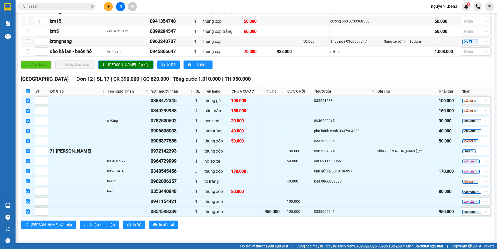
scroll to position [147, 0]
click at [90, 225] on span "Nhập kho nhận" at bounding box center [102, 225] width 25 height 6
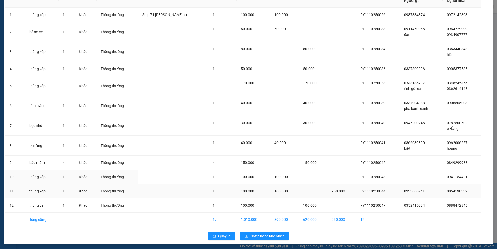
scroll to position [37, 0]
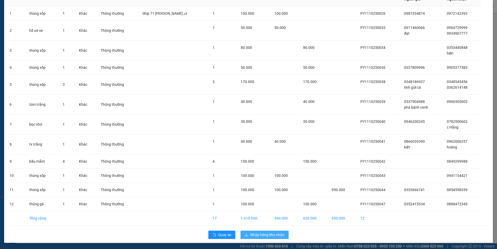
drag, startPoint x: 251, startPoint y: 234, endPoint x: 220, endPoint y: 227, distance: 32.0
click at [251, 234] on span "Nhập hàng kho nhận" at bounding box center [267, 235] width 34 height 6
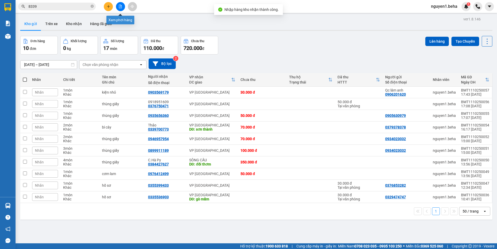
click at [122, 6] on button at bounding box center [120, 6] width 9 height 9
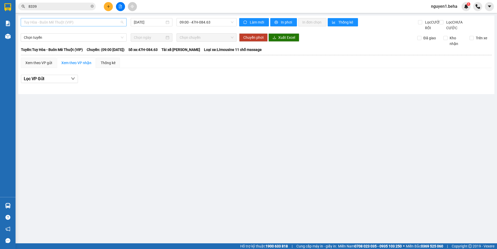
click at [84, 20] on span "Tuy Hòa - Buôn Mê Thuột (VIP)" at bounding box center [74, 22] width 100 height 8
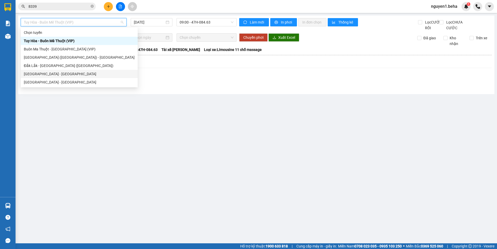
click at [50, 72] on div "[GEOGRAPHIC_DATA] - [GEOGRAPHIC_DATA]" at bounding box center [79, 74] width 111 height 6
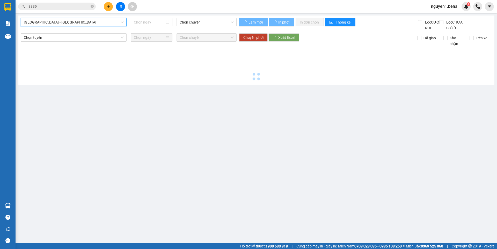
type input "[DATE]"
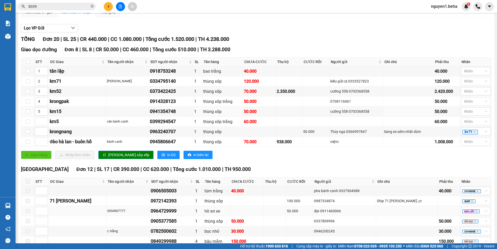
scroll to position [52, 0]
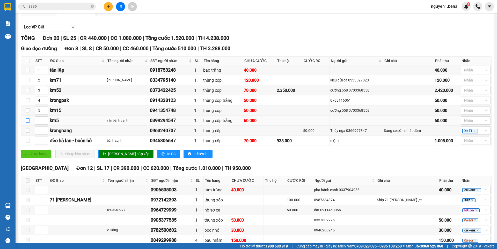
click at [29, 123] on input "checkbox" at bounding box center [28, 120] width 4 height 4
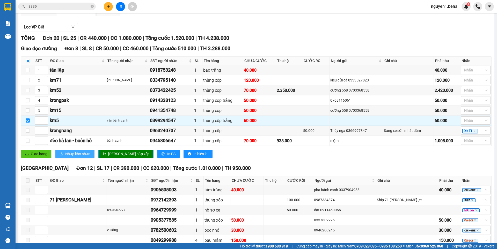
click at [76, 157] on span "Nhập kho nhận" at bounding box center [77, 154] width 25 height 6
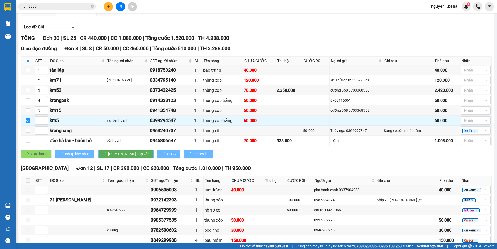
checkbox input "false"
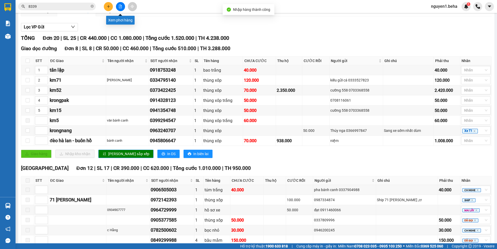
click at [118, 7] on button at bounding box center [120, 6] width 9 height 9
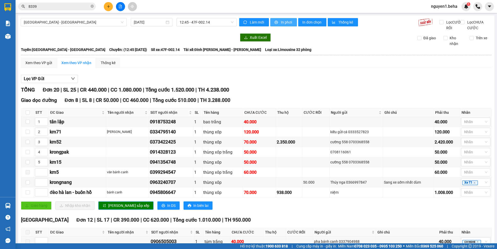
click at [283, 23] on span "In phơi" at bounding box center [287, 22] width 12 height 6
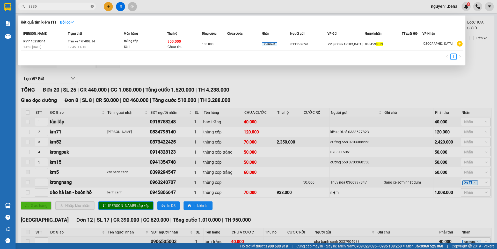
click at [91, 7] on icon "close-circle" at bounding box center [92, 6] width 3 height 3
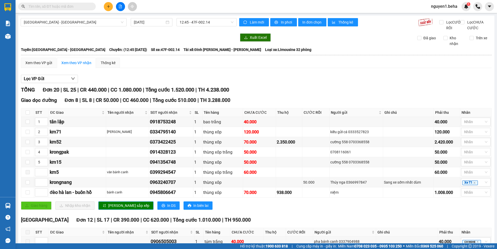
click at [81, 6] on input "text" at bounding box center [58, 7] width 61 height 6
click at [61, 6] on input "text" at bounding box center [58, 7] width 61 height 6
type input "0"
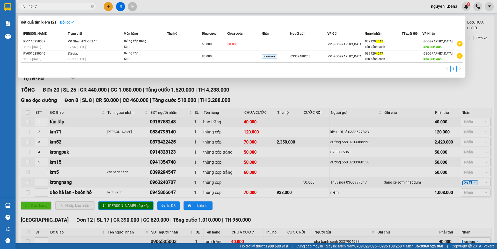
type input "4547"
click at [155, 47] on div "SL: 1" at bounding box center [143, 47] width 39 height 6
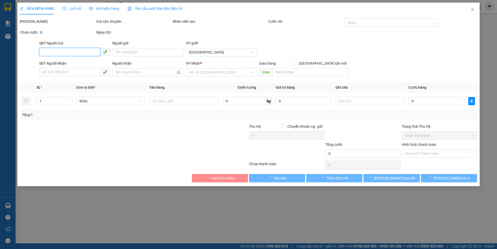
type input "0399294547"
type input "văn bánh canh"
type input "km5"
type input "60.000"
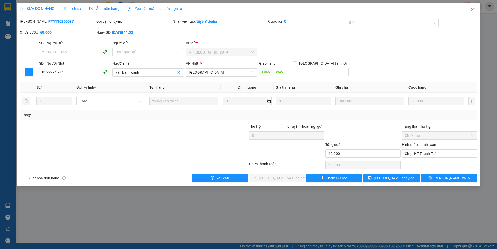
click at [96, 10] on span "Ảnh kiện hàng" at bounding box center [104, 8] width 30 height 4
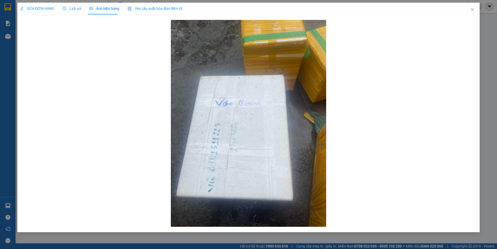
click at [45, 10] on span "SỬA ĐƠN HÀNG" at bounding box center [37, 8] width 34 height 4
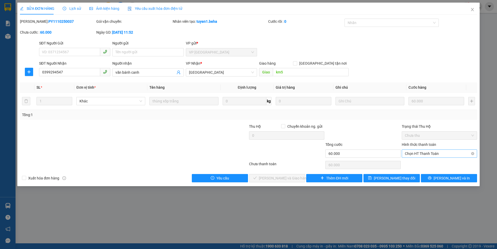
click at [427, 150] on div "Chọn HT Thanh Toán" at bounding box center [439, 154] width 75 height 8
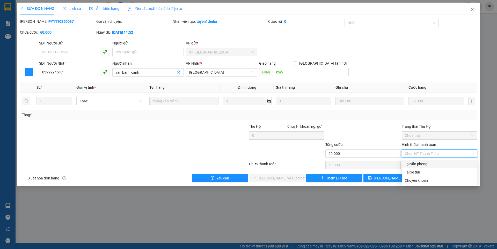
click at [424, 164] on div "Tại văn phòng" at bounding box center [439, 164] width 69 height 6
type input "0"
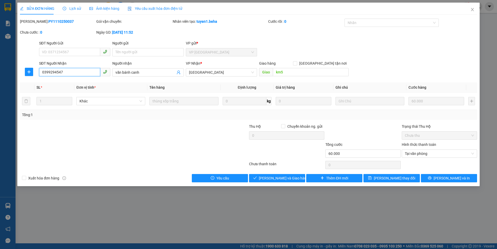
drag, startPoint x: 62, startPoint y: 71, endPoint x: 43, endPoint y: 71, distance: 18.6
click at [43, 71] on input "0399294547" at bounding box center [69, 72] width 61 height 8
click at [69, 74] on input "0399294547" at bounding box center [69, 72] width 61 height 8
drag, startPoint x: 64, startPoint y: 71, endPoint x: 39, endPoint y: 73, distance: 24.9
click at [39, 73] on input "0399294547" at bounding box center [69, 72] width 61 height 8
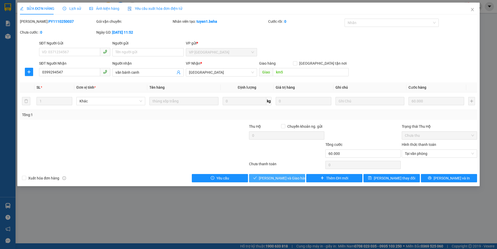
drag, startPoint x: 288, startPoint y: 177, endPoint x: 186, endPoint y: 245, distance: 122.2
click at [287, 179] on span "[PERSON_NAME] và Giao hàng" at bounding box center [284, 178] width 50 height 6
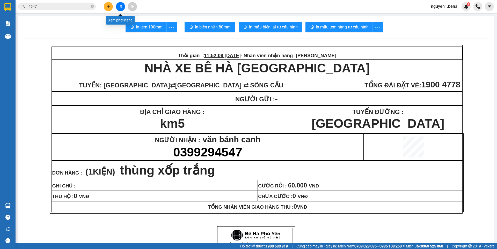
click at [122, 9] on button at bounding box center [120, 6] width 9 height 9
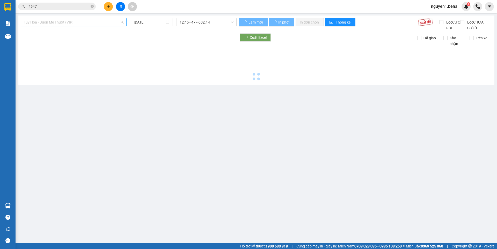
click at [87, 23] on span "Tuy Hòa - Buôn Mê Thuột (VIP)" at bounding box center [74, 22] width 100 height 8
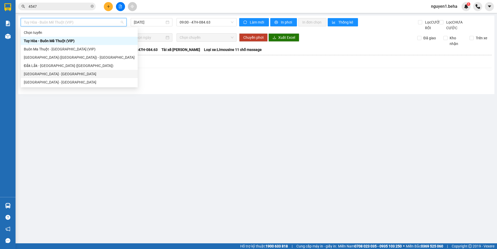
click at [41, 72] on div "[GEOGRAPHIC_DATA] - [GEOGRAPHIC_DATA]" at bounding box center [79, 74] width 111 height 6
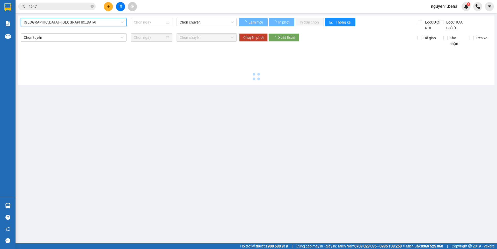
type input "[DATE]"
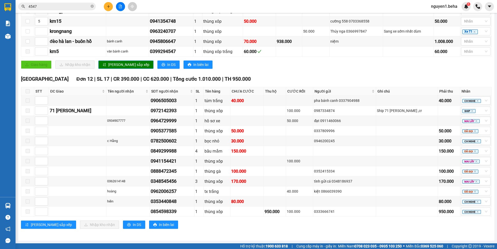
scroll to position [17, 0]
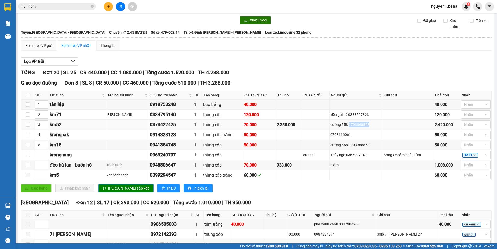
drag, startPoint x: 347, startPoint y: 130, endPoint x: 369, endPoint y: 131, distance: 21.8
click at [369, 128] on div "cường 558 0703368558" at bounding box center [356, 125] width 52 height 6
click at [352, 128] on div "cường 558 0703368558" at bounding box center [356, 125] width 52 height 6
drag, startPoint x: 347, startPoint y: 131, endPoint x: 359, endPoint y: 132, distance: 12.5
click at [371, 128] on div "cường 558 0703368558" at bounding box center [356, 125] width 52 height 6
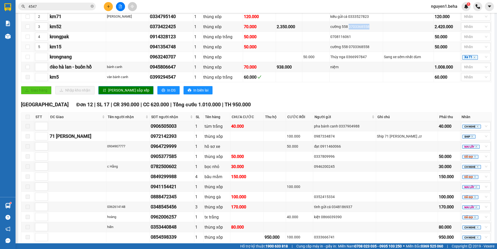
scroll to position [129, 0]
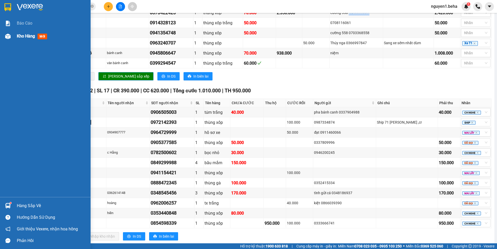
click at [6, 35] on img at bounding box center [7, 36] width 5 height 5
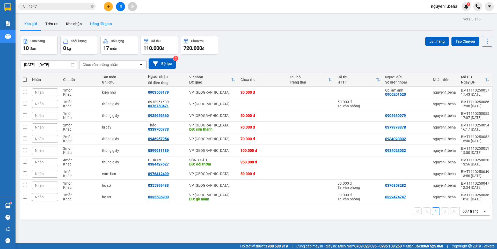
click at [97, 24] on button "Hàng đã giao" at bounding box center [101, 24] width 30 height 12
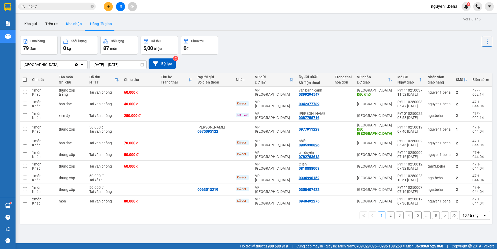
click at [70, 22] on button "Kho nhận" at bounding box center [74, 24] width 24 height 12
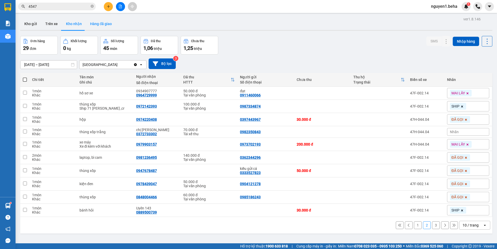
click at [102, 24] on button "Hàng đã giao" at bounding box center [101, 24] width 30 height 12
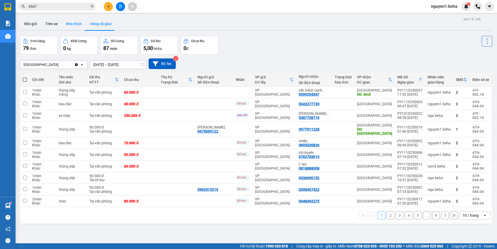
click at [69, 23] on button "Kho nhận" at bounding box center [74, 24] width 24 height 12
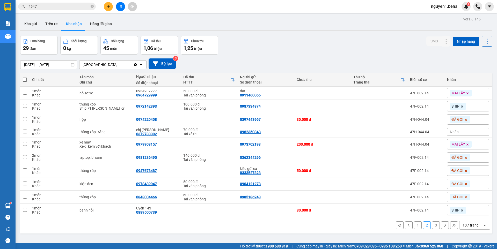
click at [90, 6] on span "4547" at bounding box center [57, 7] width 78 height 8
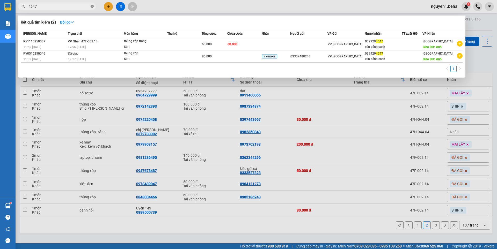
click at [93, 6] on icon "close-circle" at bounding box center [92, 6] width 3 height 3
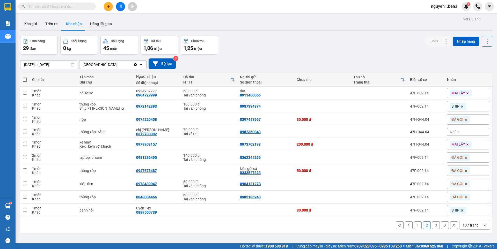
click at [85, 8] on input "text" at bounding box center [58, 7] width 61 height 6
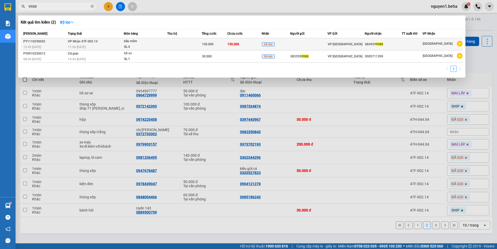
type input "9988"
click at [129, 44] on div "bầu mắm" at bounding box center [143, 42] width 39 height 6
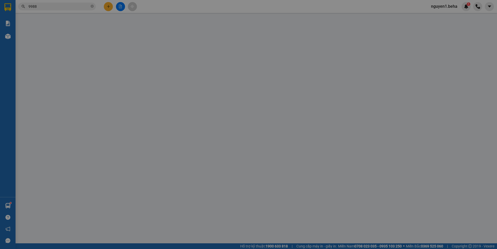
type input "0849299988"
type input "150.000"
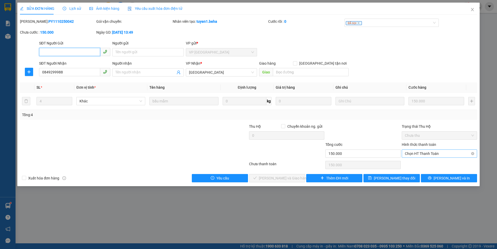
click at [426, 153] on span "Chọn HT Thanh Toán" at bounding box center [439, 154] width 69 height 8
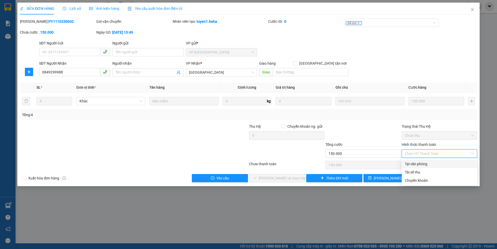
drag, startPoint x: 418, startPoint y: 162, endPoint x: 372, endPoint y: 167, distance: 46.3
click at [418, 162] on div "Tại văn phòng" at bounding box center [439, 164] width 69 height 6
type input "0"
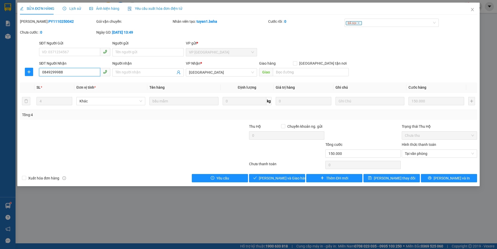
drag, startPoint x: 65, startPoint y: 72, endPoint x: 40, endPoint y: 74, distance: 25.9
click at [40, 74] on input "0849299988" at bounding box center [69, 72] width 61 height 8
click at [286, 178] on span "[PERSON_NAME] và Giao hàng" at bounding box center [284, 178] width 50 height 6
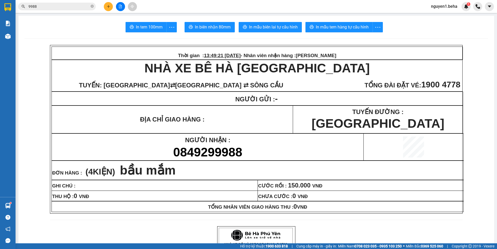
click at [122, 6] on icon "file-add" at bounding box center [120, 7] width 3 height 4
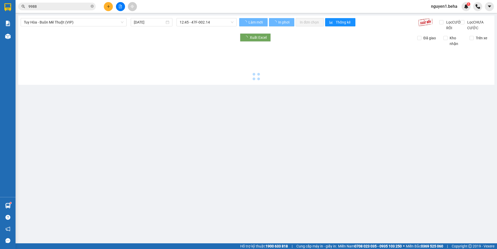
click at [83, 22] on span "Tuy Hòa - Buôn Mê Thuột (VIP)" at bounding box center [74, 22] width 100 height 8
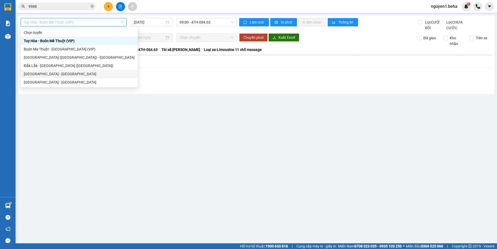
click at [45, 73] on div "[GEOGRAPHIC_DATA] - [GEOGRAPHIC_DATA]" at bounding box center [79, 74] width 111 height 6
type input "[DATE]"
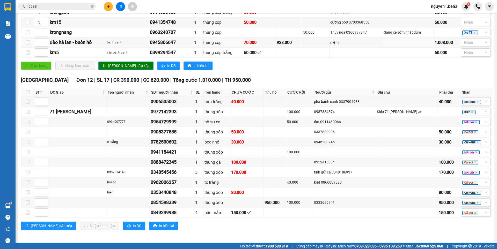
scroll to position [147, 0]
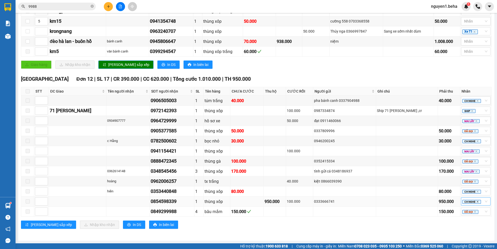
click at [476, 201] on icon "close" at bounding box center [477, 202] width 2 height 2
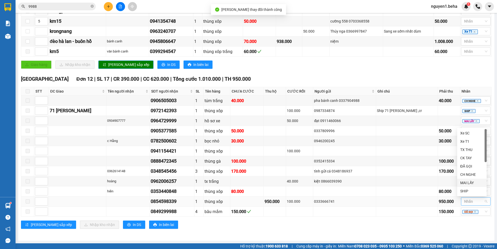
click at [466, 180] on div "MAI LẤY" at bounding box center [471, 183] width 29 height 8
click at [398, 225] on div "Lưu sắp xếp Nhập kho nhận In DS In biên lai" at bounding box center [256, 225] width 470 height 8
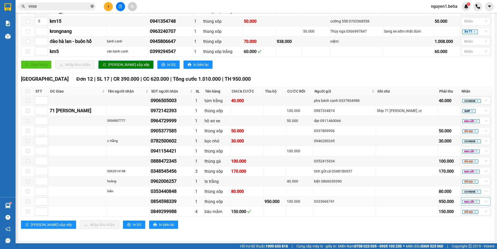
click at [92, 5] on icon "close-circle" at bounding box center [92, 6] width 3 height 3
click at [79, 6] on input "text" at bounding box center [58, 7] width 61 height 6
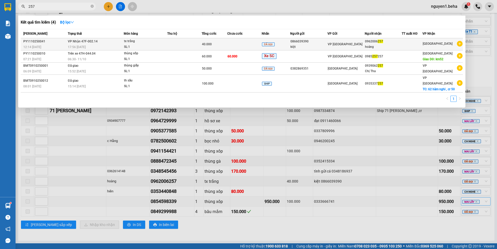
type input "257"
click at [163, 43] on div "tx trắng" at bounding box center [143, 42] width 39 height 6
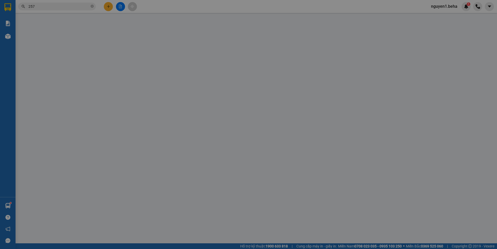
type input "0866039390"
type input "kiệt"
type input "0962006257"
type input "hoàng"
type input "40.000"
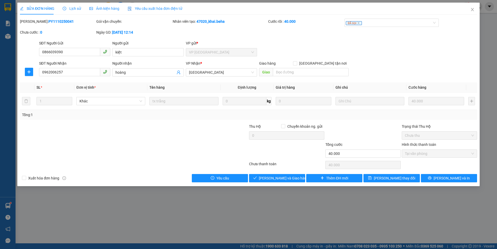
click at [99, 9] on span "Ảnh kiện hàng" at bounding box center [104, 8] width 30 height 4
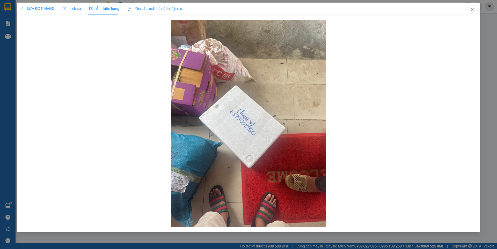
click at [28, 8] on span "SỬA ĐƠN HÀNG" at bounding box center [37, 8] width 34 height 4
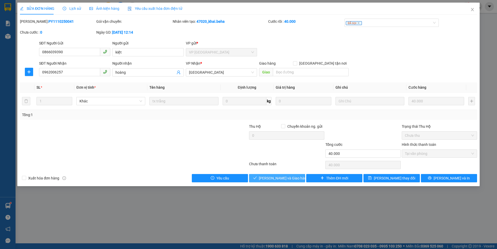
click at [273, 180] on span "[PERSON_NAME] và Giao hàng" at bounding box center [284, 178] width 50 height 6
type input "0"
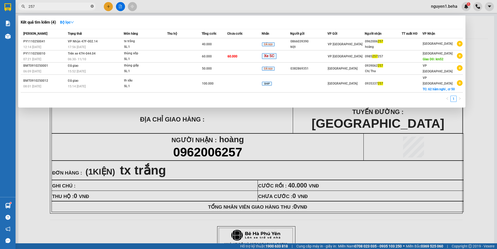
click at [92, 6] on icon "close-circle" at bounding box center [92, 6] width 3 height 3
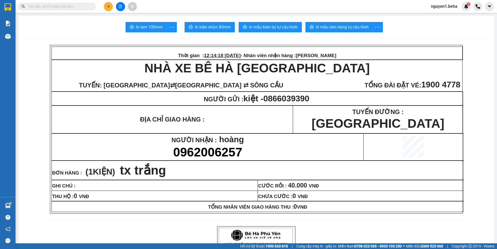
click at [87, 6] on input "text" at bounding box center [58, 7] width 61 height 6
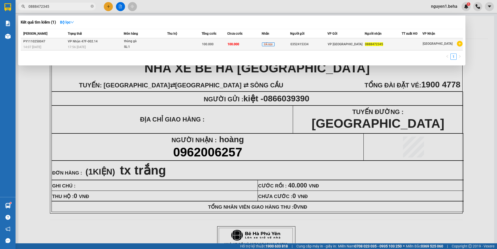
type input "0888472345"
click at [172, 43] on td at bounding box center [184, 44] width 34 height 12
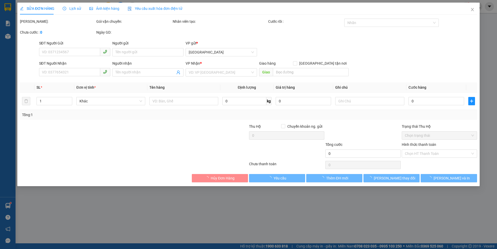
type input "0352415334"
type input "0888472345"
type input "100.000"
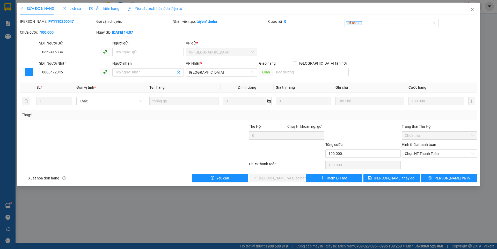
click at [113, 9] on span "Ảnh kiện hàng" at bounding box center [104, 8] width 30 height 4
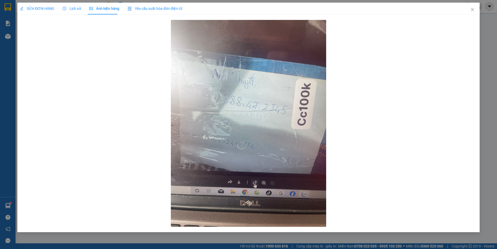
click at [33, 9] on span "SỬA ĐƠN HÀNG" at bounding box center [37, 8] width 34 height 4
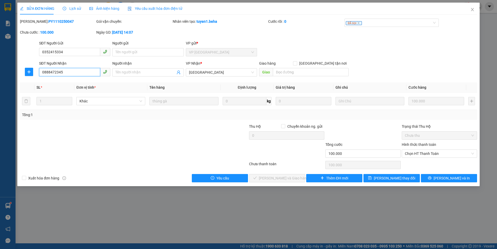
drag, startPoint x: 65, startPoint y: 71, endPoint x: 41, endPoint y: 71, distance: 23.5
click at [39, 71] on input "0888472345" at bounding box center [69, 72] width 61 height 8
drag, startPoint x: 433, startPoint y: 153, endPoint x: 435, endPoint y: 156, distance: 3.7
click at [433, 153] on span "Chọn HT Thanh Toán" at bounding box center [439, 154] width 69 height 8
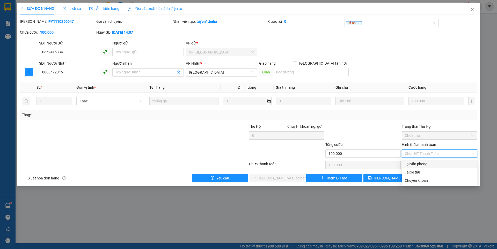
drag, startPoint x: 429, startPoint y: 164, endPoint x: 425, endPoint y: 167, distance: 5.2
click at [429, 164] on div "Tại văn phòng" at bounding box center [439, 164] width 69 height 6
type input "0"
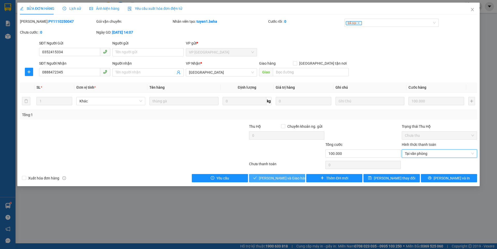
click at [290, 178] on span "[PERSON_NAME] và Giao hàng" at bounding box center [284, 178] width 50 height 6
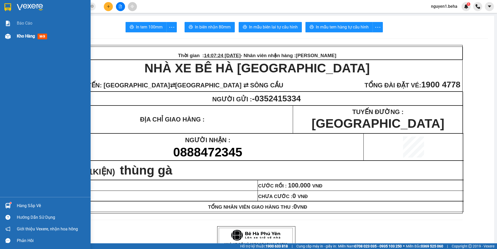
click at [16, 36] on div "Kho hàng mới" at bounding box center [45, 36] width 91 height 13
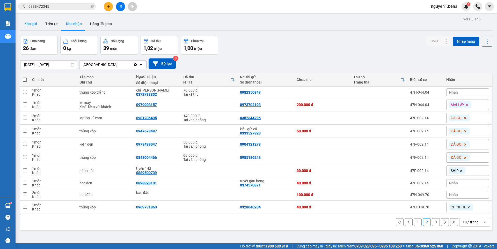
click at [30, 23] on button "Kho gửi" at bounding box center [30, 24] width 21 height 12
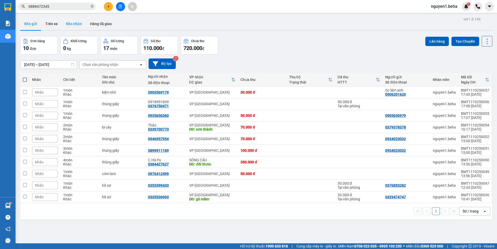
click at [76, 21] on button "Kho nhận" at bounding box center [74, 24] width 24 height 12
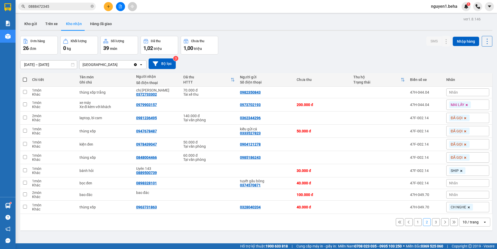
click at [415, 221] on button "1" at bounding box center [418, 222] width 8 height 8
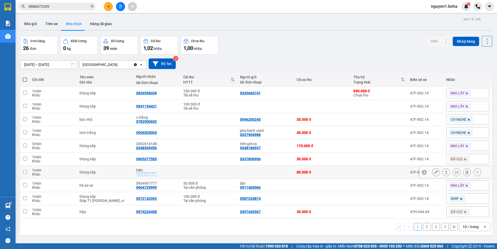
drag, startPoint x: 135, startPoint y: 175, endPoint x: 159, endPoint y: 175, distance: 24.6
click at [159, 175] on td "hiền 0353440848" at bounding box center [156, 172] width 47 height 13
checkbox input "true"
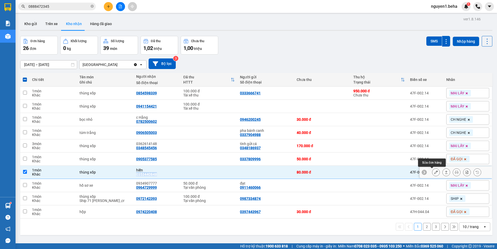
click at [432, 172] on button at bounding box center [435, 172] width 7 height 9
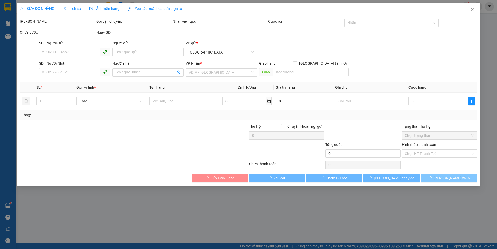
type input "0353440848"
type input "hiền"
type input "80.000"
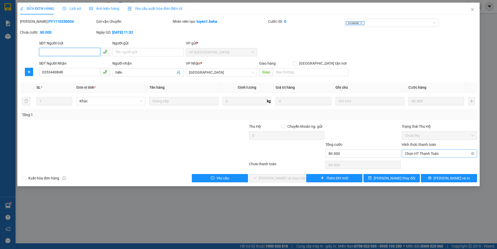
click at [418, 153] on span "Chọn HT Thanh Toán" at bounding box center [439, 154] width 69 height 8
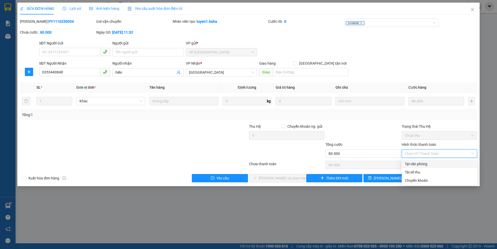
drag, startPoint x: 410, startPoint y: 162, endPoint x: 364, endPoint y: 172, distance: 46.5
click at [410, 162] on div "Tại văn phòng" at bounding box center [439, 164] width 69 height 6
type input "0"
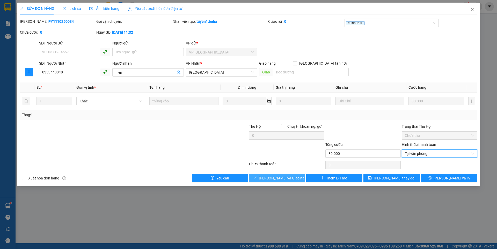
drag, startPoint x: 296, startPoint y: 176, endPoint x: 286, endPoint y: 180, distance: 10.9
click at [296, 176] on button "[PERSON_NAME] và Giao hàng" at bounding box center [277, 178] width 56 height 8
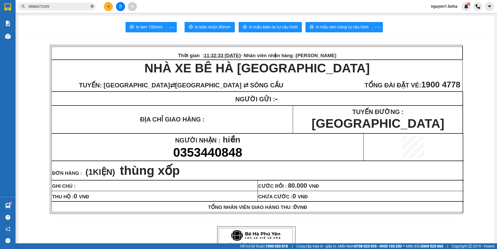
click at [91, 6] on icon "close-circle" at bounding box center [92, 6] width 3 height 3
click at [70, 7] on input "text" at bounding box center [58, 7] width 61 height 6
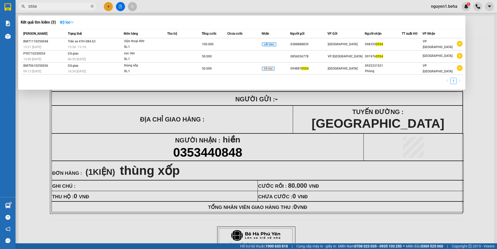
type input "0554"
click at [93, 5] on icon "close-circle" at bounding box center [92, 6] width 3 height 3
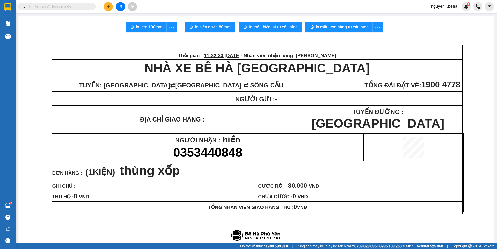
click at [87, 5] on input "text" at bounding box center [58, 7] width 61 height 6
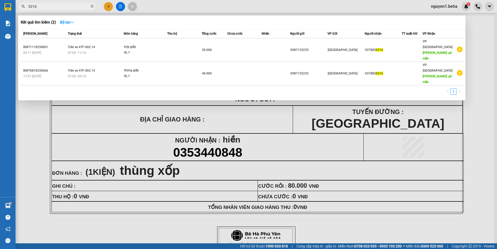
type input "0216"
click at [92, 6] on icon "close-circle" at bounding box center [92, 6] width 3 height 3
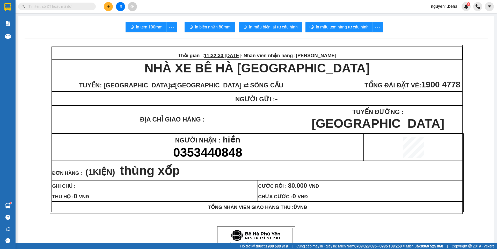
click at [74, 5] on input "text" at bounding box center [58, 7] width 61 height 6
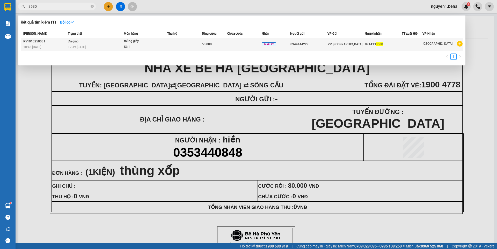
type input "3580"
click at [192, 46] on td at bounding box center [184, 44] width 34 height 12
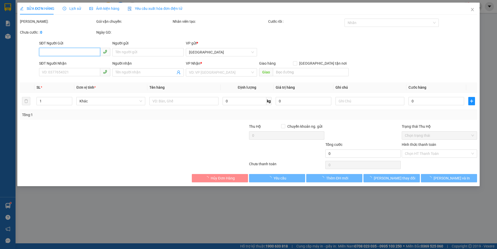
type input "0944144229"
type input "0914333580"
type input "50.000"
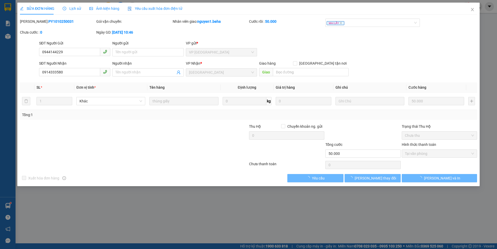
click at [105, 8] on span "Ảnh kiện hàng" at bounding box center [104, 8] width 30 height 4
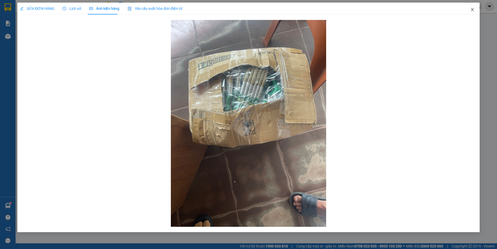
click at [473, 12] on span "Close" at bounding box center [472, 10] width 14 height 14
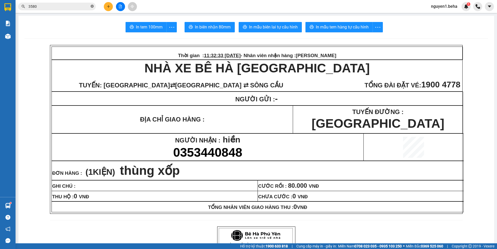
click at [93, 7] on icon "close-circle" at bounding box center [92, 6] width 3 height 3
click at [87, 6] on input "text" at bounding box center [58, 7] width 61 height 6
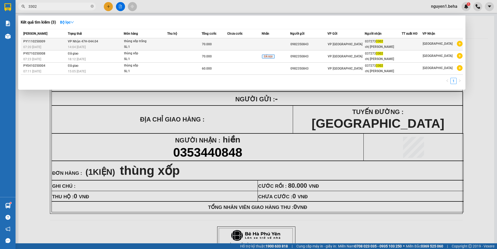
type input "3302"
click at [95, 44] on div "14:04 [DATE]" at bounding box center [96, 47] width 56 height 6
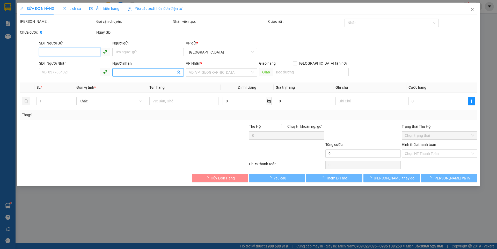
type input "0982350843"
type input "0372733302"
type input "chị [PERSON_NAME]"
type input "70.000"
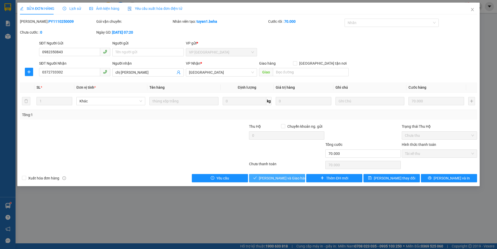
click at [291, 176] on span "[PERSON_NAME] và Giao hàng" at bounding box center [284, 178] width 50 height 6
type input "0"
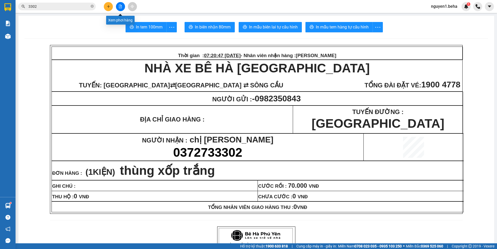
click at [119, 8] on button at bounding box center [120, 6] width 9 height 9
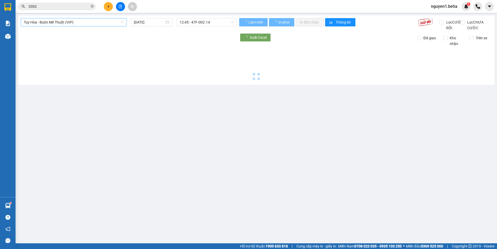
click at [87, 23] on span "Tuy Hòa - Buôn Mê Thuột (VIP)" at bounding box center [74, 22] width 100 height 8
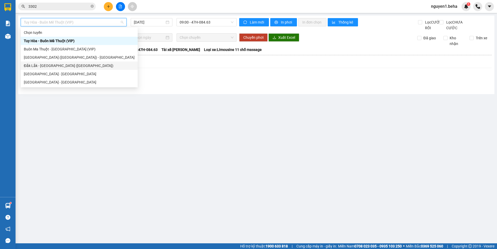
click at [51, 65] on div "Đắk Lắk - [GEOGRAPHIC_DATA] ([GEOGRAPHIC_DATA])" at bounding box center [79, 66] width 111 height 6
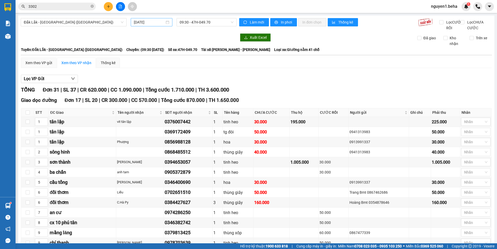
click at [167, 23] on div "[DATE]" at bounding box center [151, 22] width 35 height 6
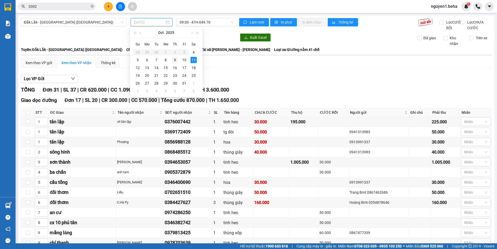
click at [174, 61] on div "9" at bounding box center [175, 60] width 6 height 6
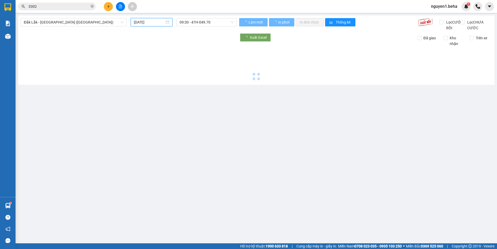
type input "09/10/2025"
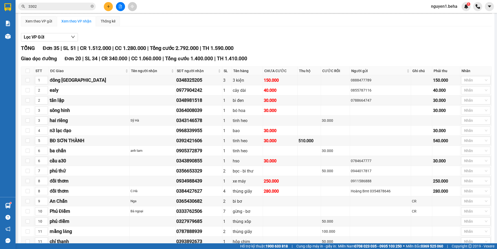
scroll to position [103, 0]
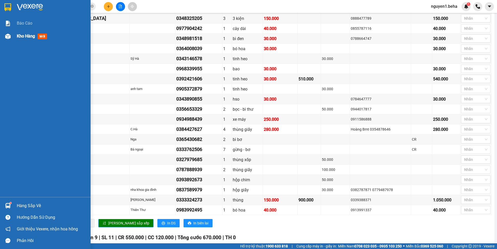
click at [9, 37] on img at bounding box center [7, 36] width 5 height 5
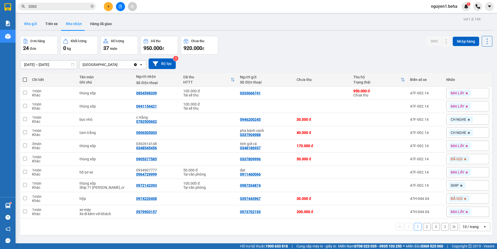
click at [32, 23] on button "Kho gửi" at bounding box center [30, 24] width 21 height 12
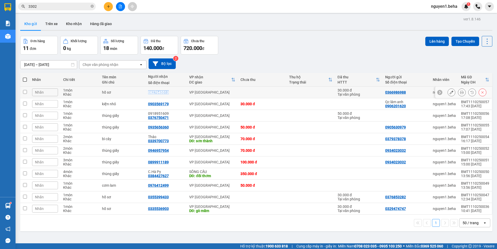
drag, startPoint x: 148, startPoint y: 92, endPoint x: 170, endPoint y: 94, distance: 22.1
click at [170, 94] on div "0827645513" at bounding box center [166, 92] width 36 height 4
checkbox input "true"
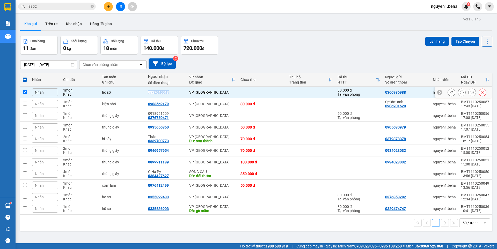
click at [460, 93] on icon at bounding box center [462, 93] width 4 height 4
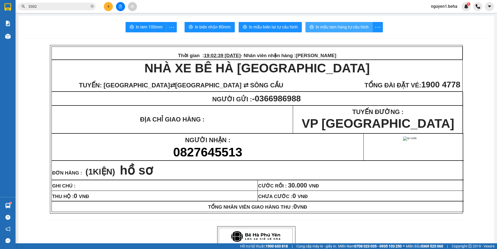
click at [341, 25] on span "In mẫu tem hàng tự cấu hình" at bounding box center [342, 27] width 53 height 6
